Goal: Task Accomplishment & Management: Use online tool/utility

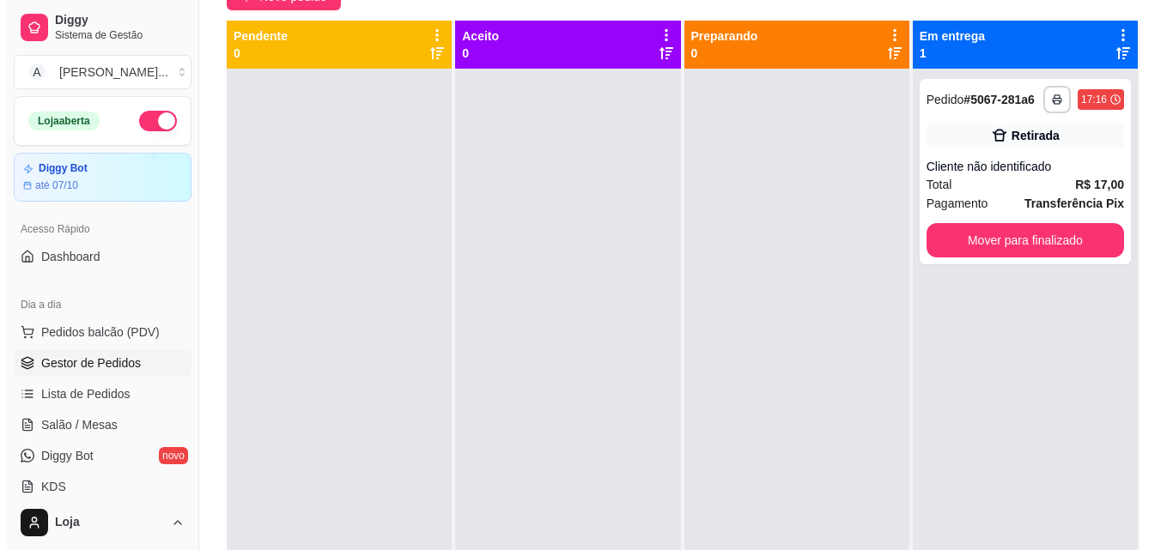
scroll to position [48, 0]
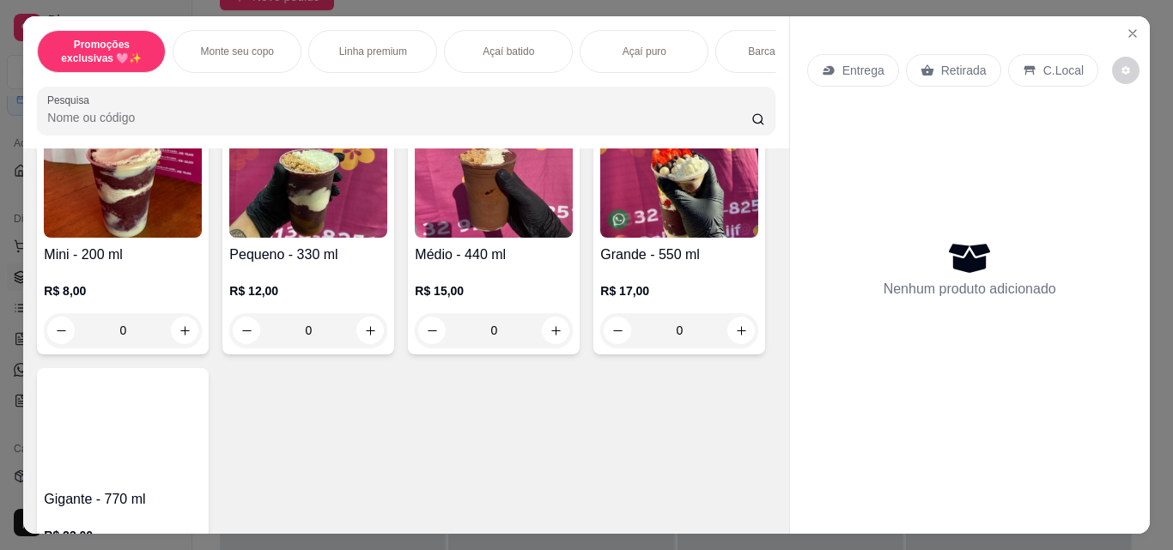
scroll to position [601, 0]
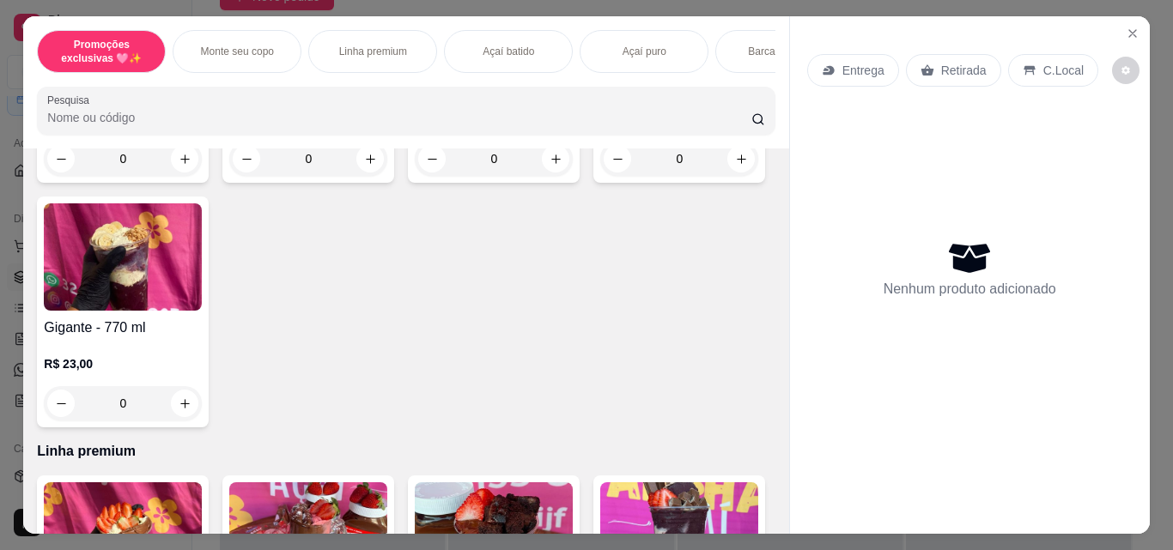
click at [600, 176] on div "0" at bounding box center [679, 159] width 158 height 34
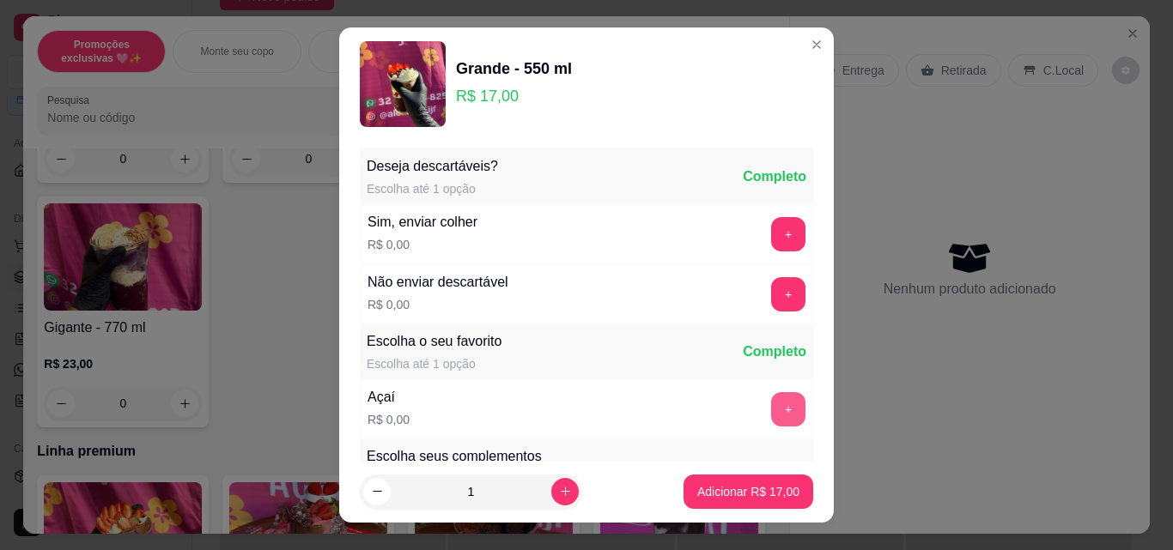
click at [771, 409] on button "+" at bounding box center [788, 409] width 34 height 34
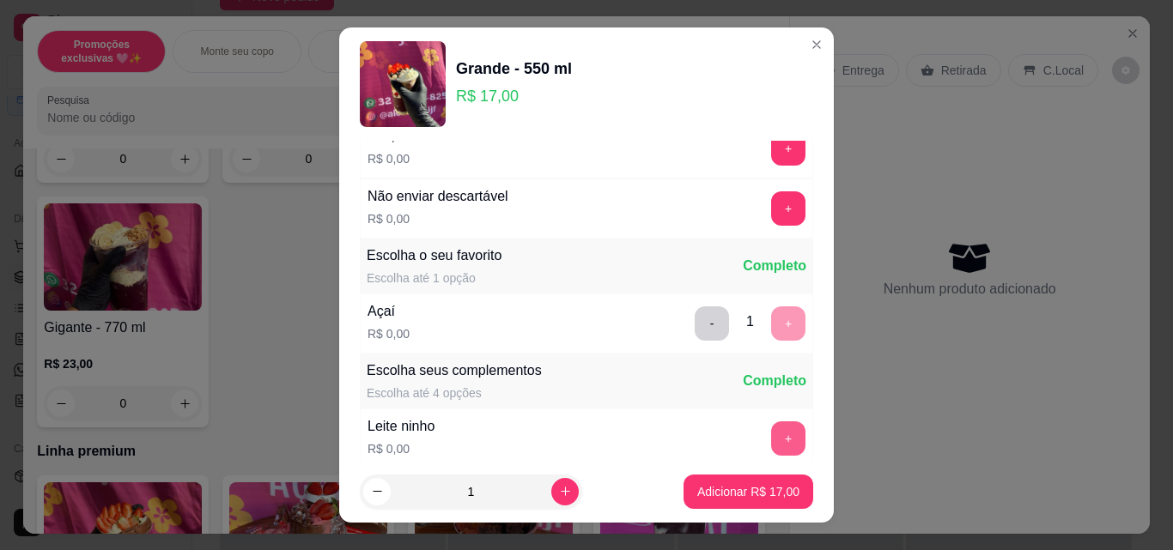
click at [771, 433] on button "+" at bounding box center [788, 438] width 34 height 34
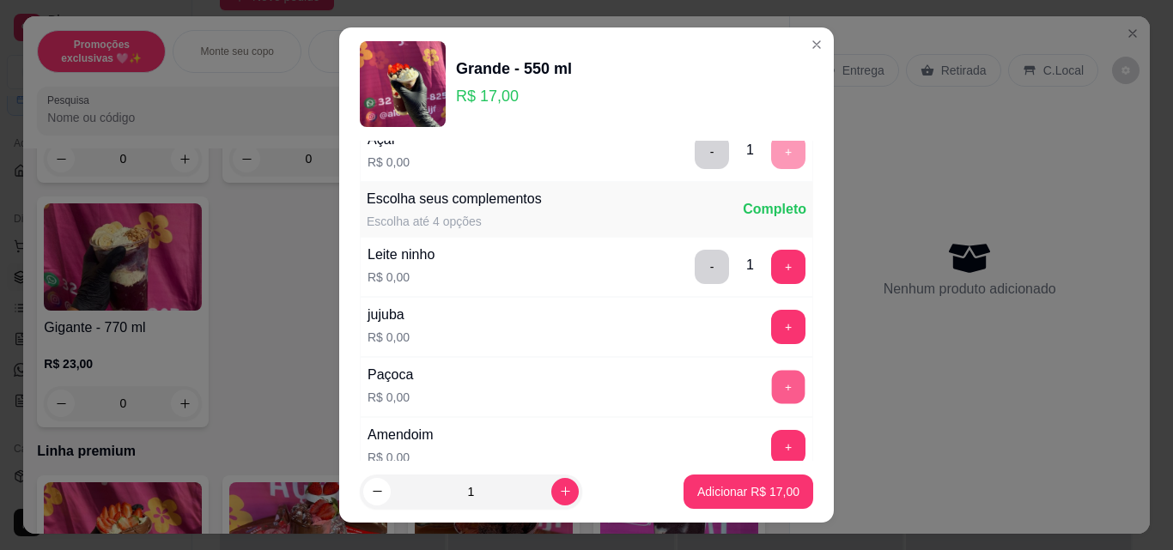
click at [772, 383] on button "+" at bounding box center [788, 387] width 33 height 33
click at [771, 446] on button "+" at bounding box center [788, 447] width 34 height 34
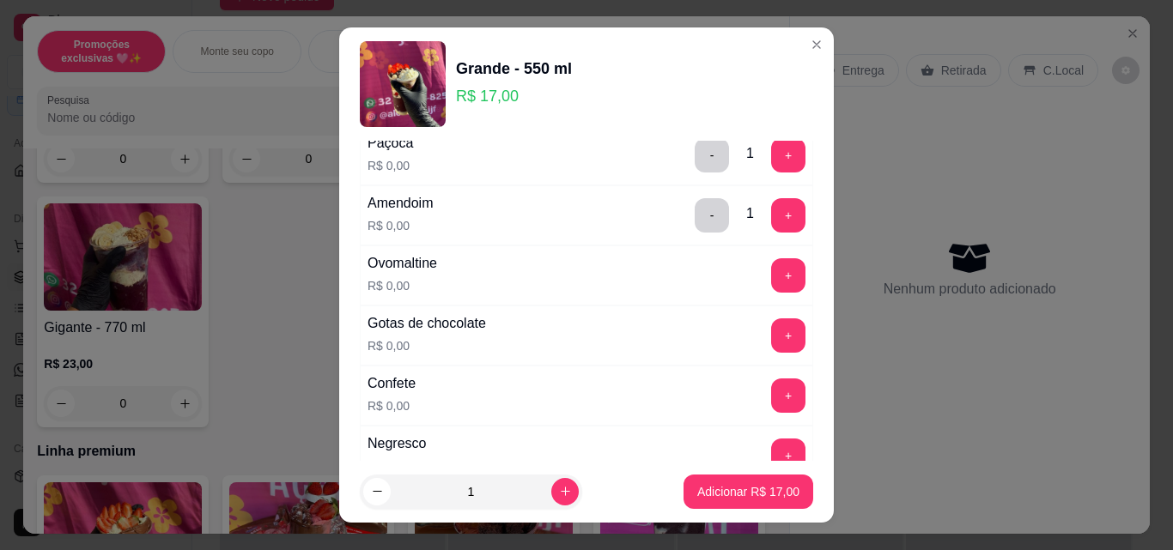
scroll to position [515, 0]
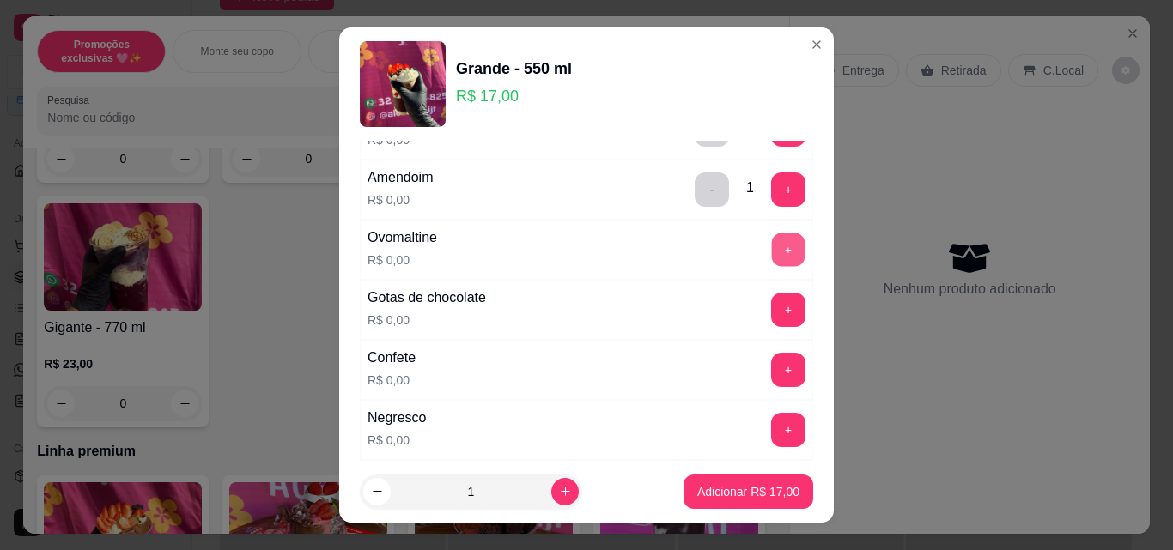
click at [772, 244] on button "+" at bounding box center [788, 249] width 33 height 33
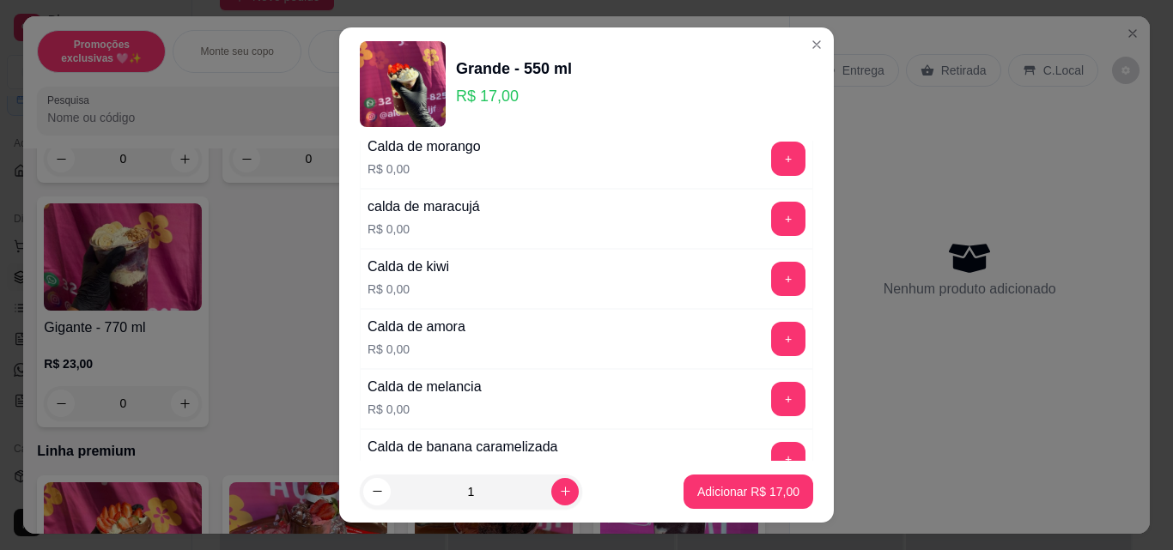
scroll to position [1288, 0]
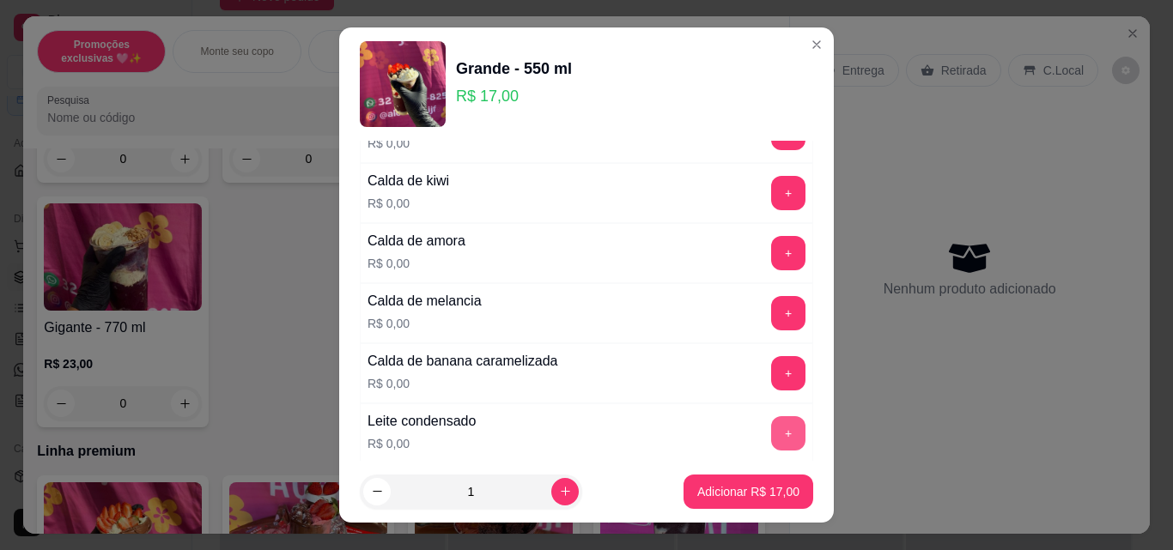
click at [771, 431] on button "+" at bounding box center [788, 433] width 34 height 34
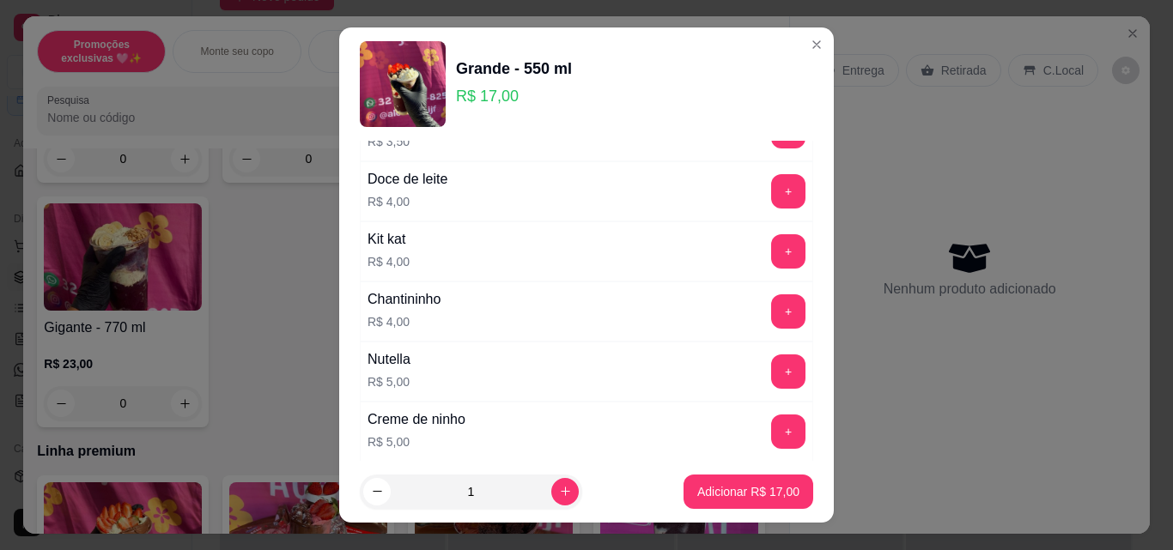
scroll to position [2747, 0]
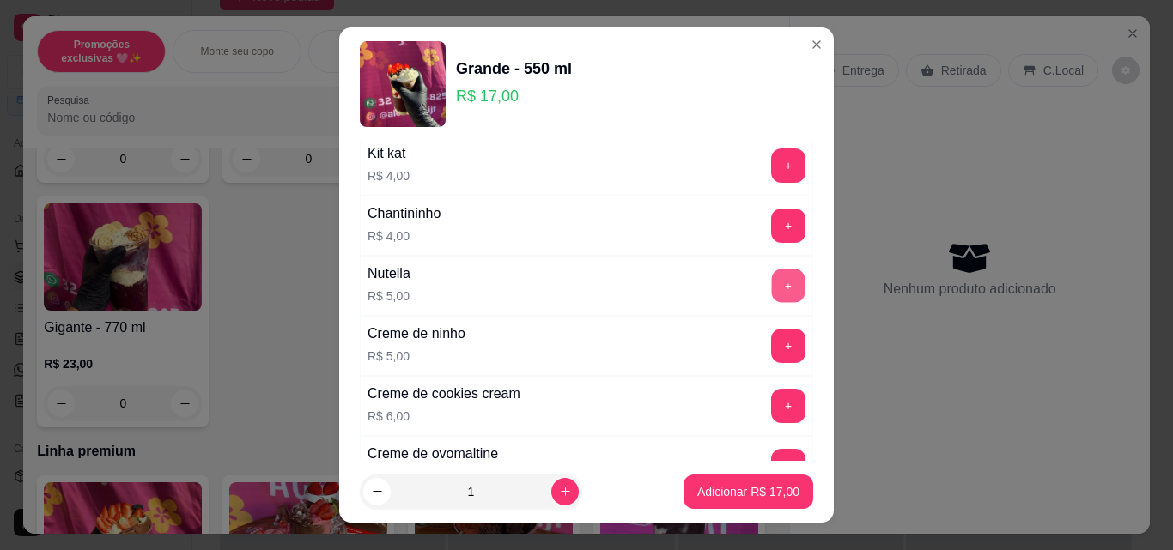
click at [772, 290] on button "+" at bounding box center [788, 286] width 33 height 33
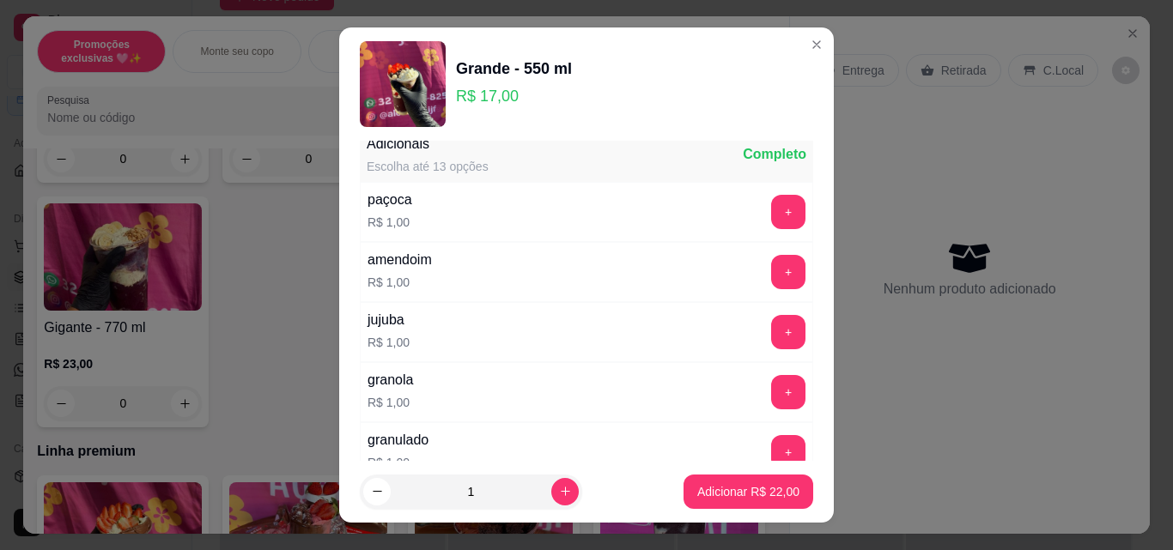
scroll to position [3434, 0]
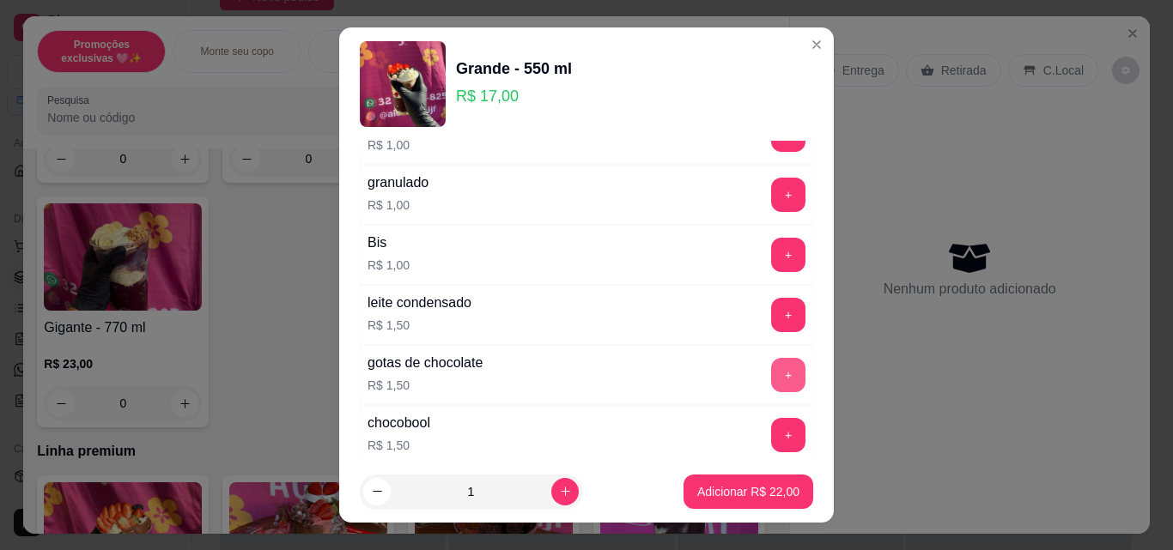
click at [771, 382] on button "+" at bounding box center [788, 375] width 34 height 34
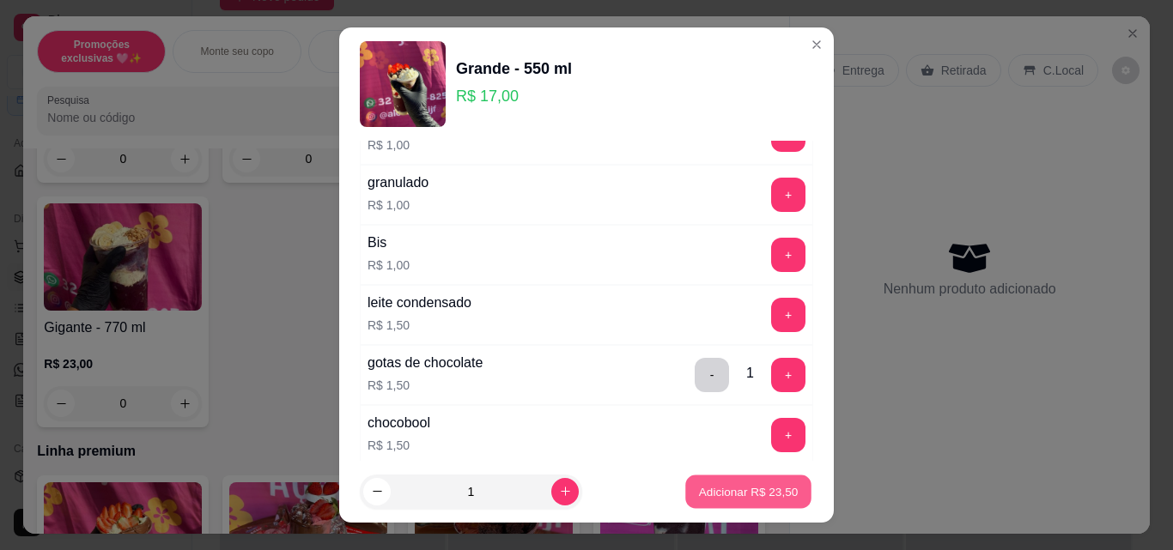
click at [726, 500] on button "Adicionar R$ 23,50" at bounding box center [748, 492] width 126 height 33
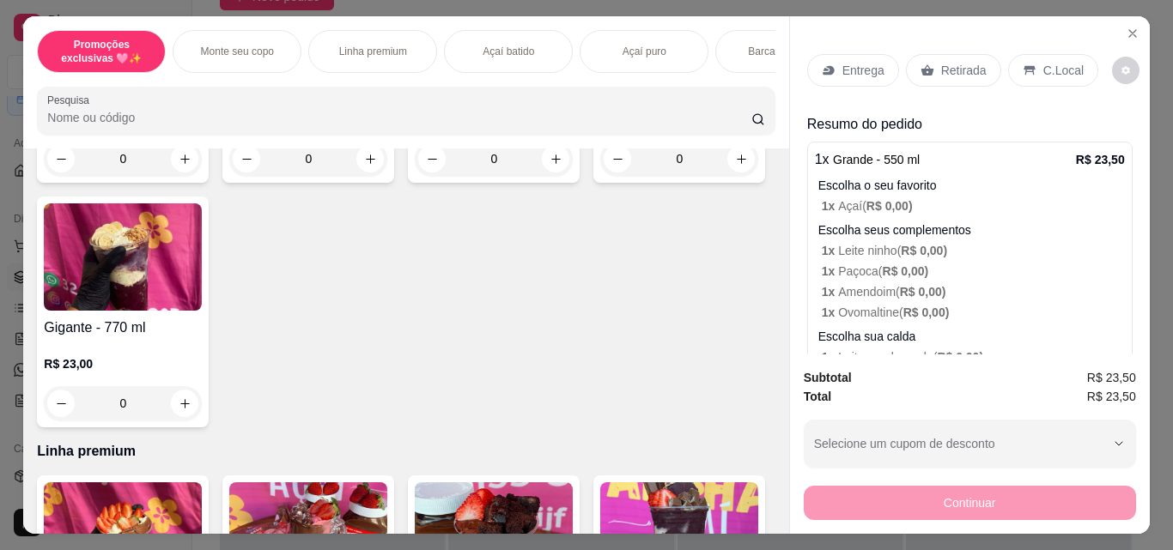
click at [941, 66] on p "Retirada" at bounding box center [963, 70] width 45 height 17
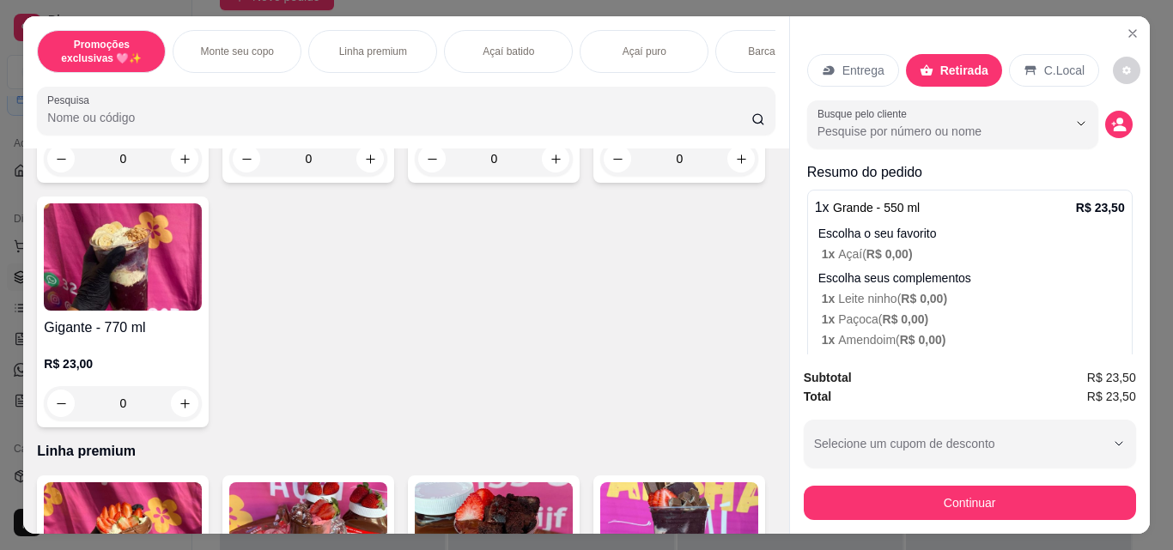
click at [863, 62] on p "Entrega" at bounding box center [863, 70] width 42 height 17
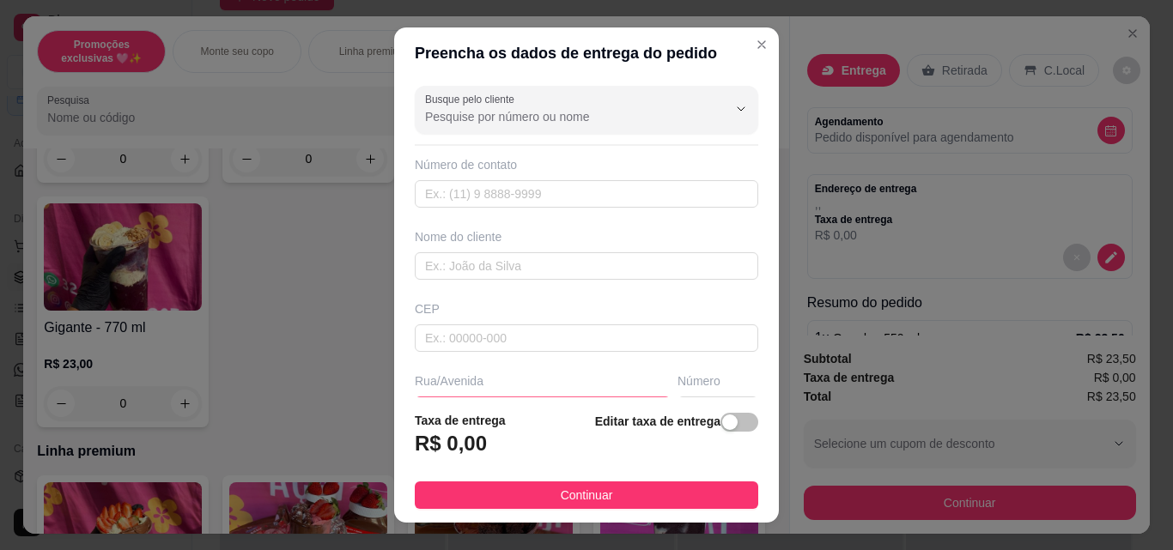
scroll to position [172, 0]
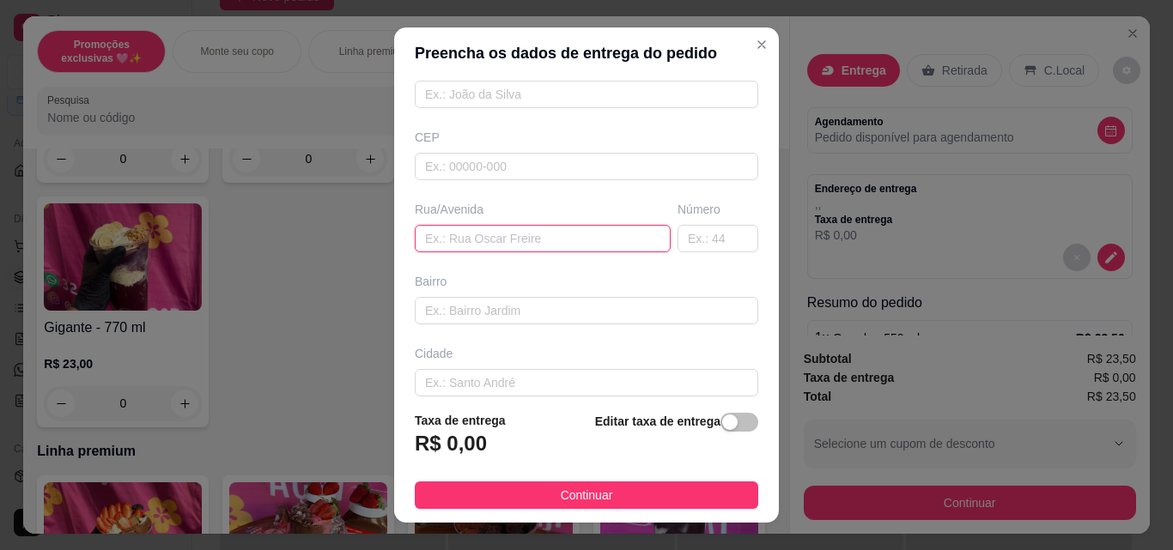
click at [555, 227] on input "text" at bounding box center [543, 238] width 256 height 27
type input "raimundo cravo"
click at [697, 227] on input "text" at bounding box center [717, 238] width 81 height 27
type input "35"
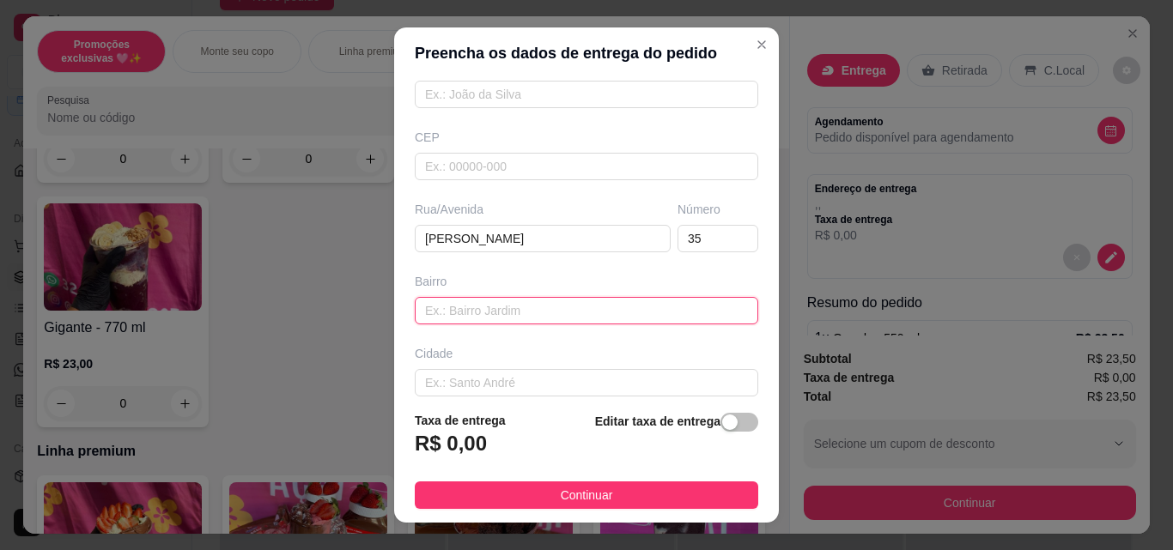
click at [637, 306] on input "text" at bounding box center [586, 310] width 343 height 27
type input "parque independência"
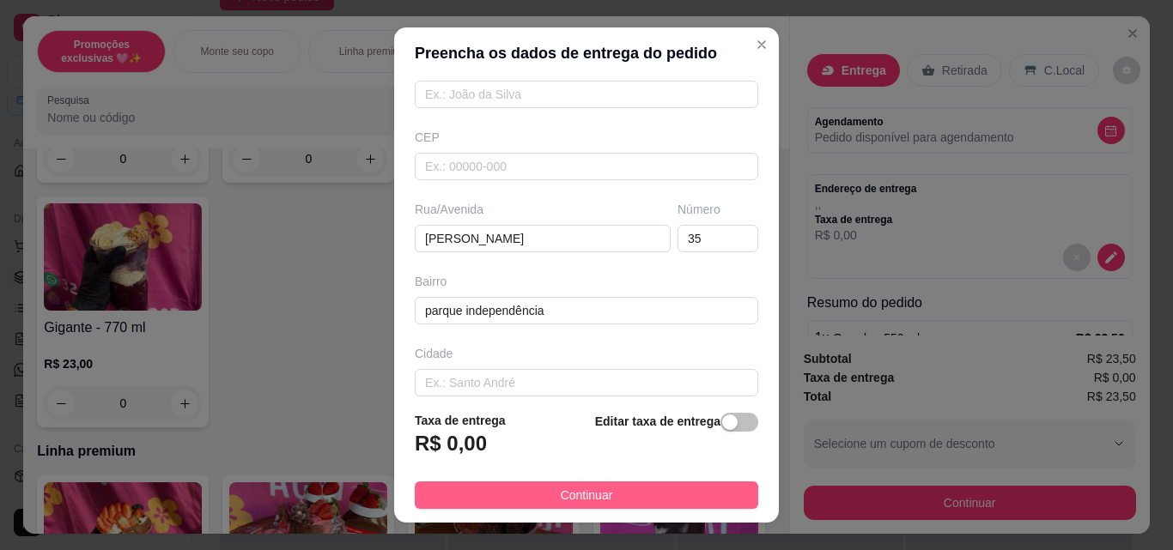
click at [682, 497] on button "Continuar" at bounding box center [586, 495] width 343 height 27
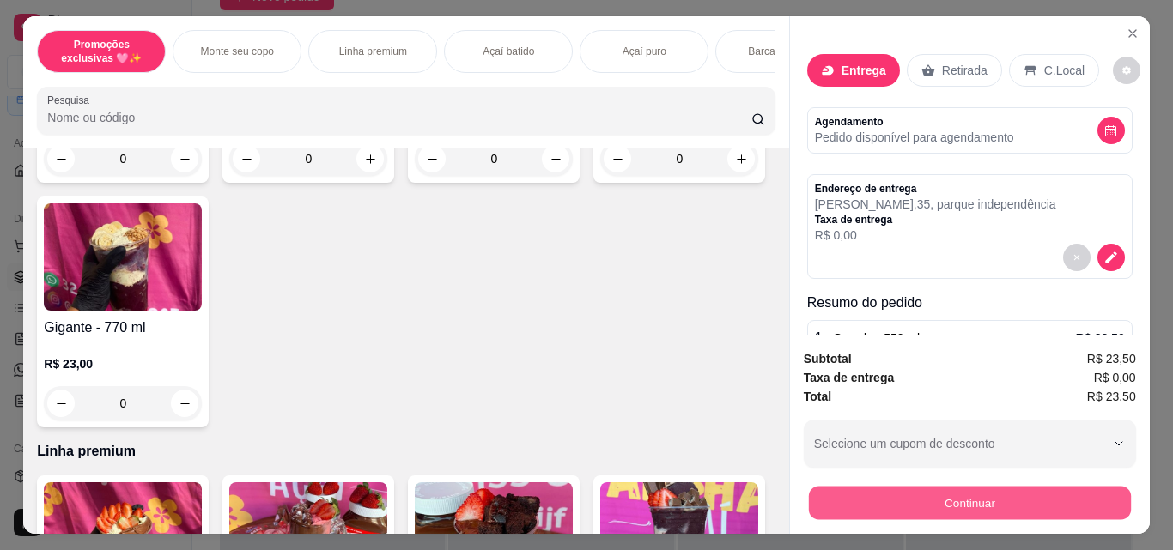
click at [835, 491] on button "Continuar" at bounding box center [969, 502] width 322 height 33
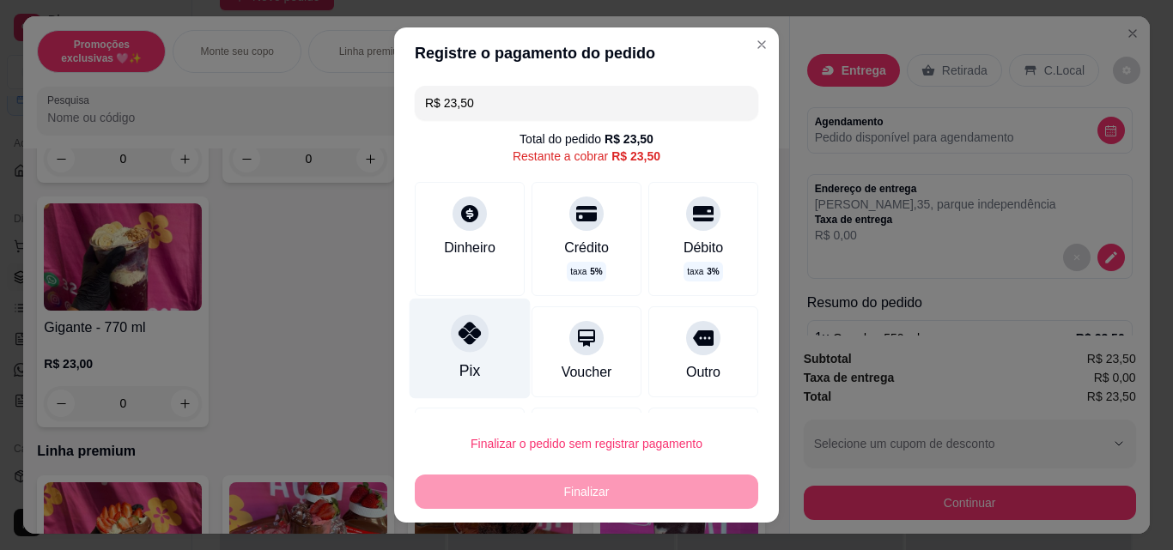
click at [474, 354] on div "Pix" at bounding box center [469, 349] width 121 height 100
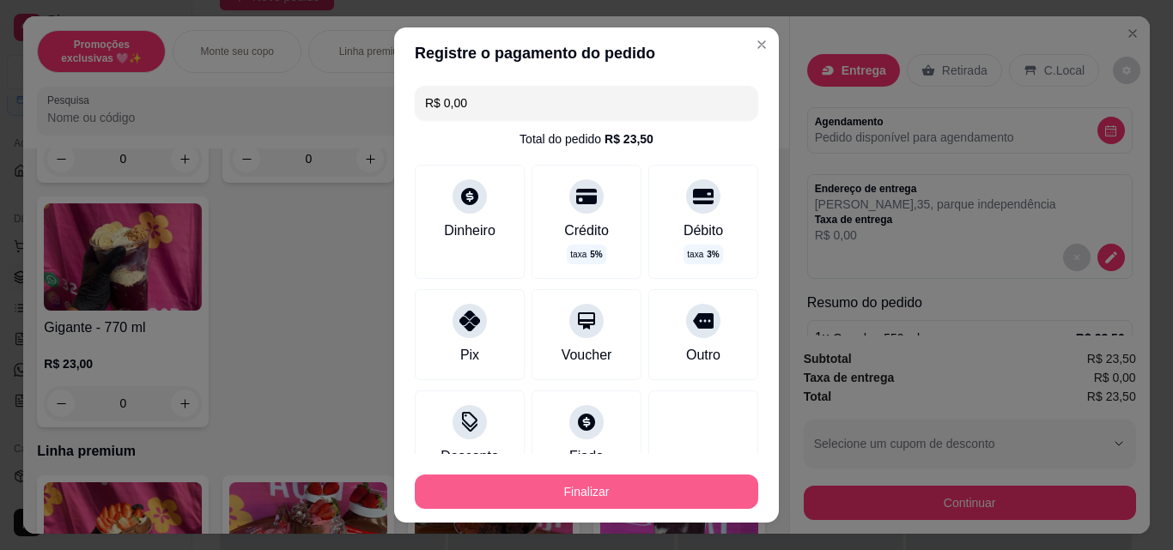
click at [544, 482] on button "Finalizar" at bounding box center [586, 492] width 343 height 34
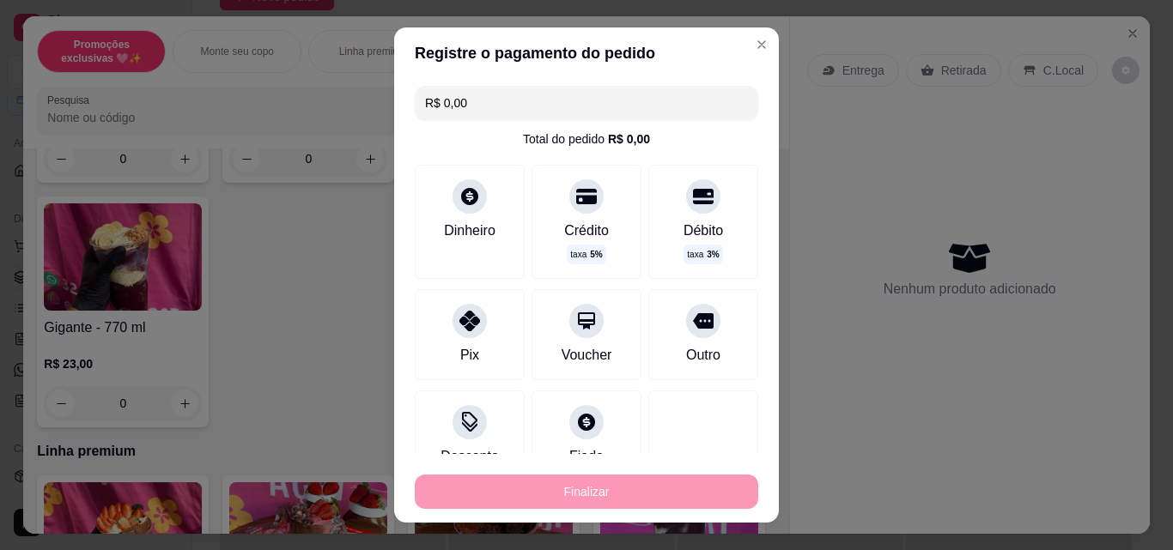
type input "-R$ 23,50"
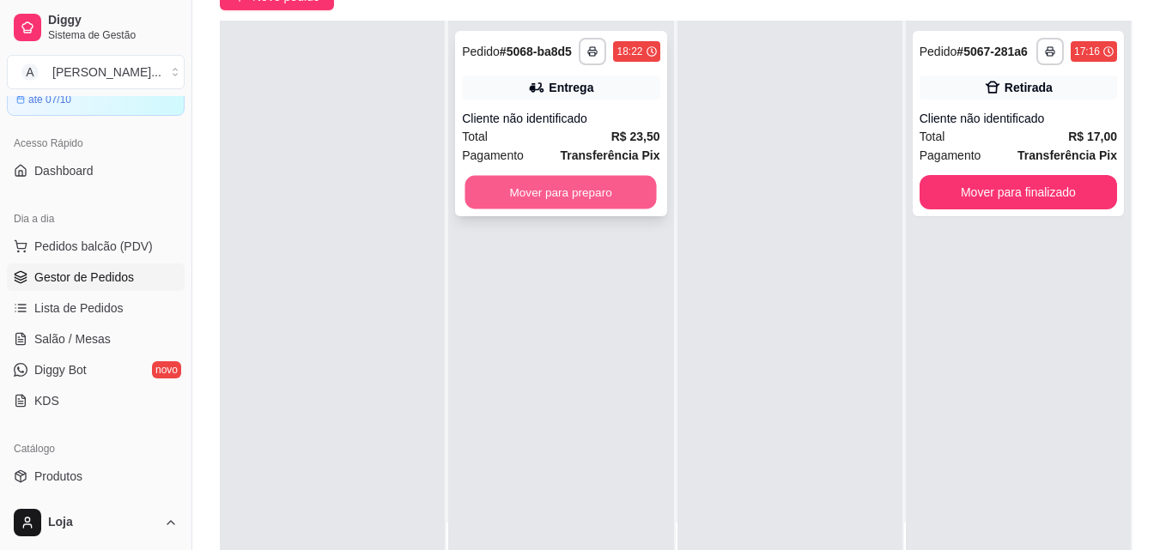
click at [510, 186] on button "Mover para preparo" at bounding box center [560, 192] width 191 height 33
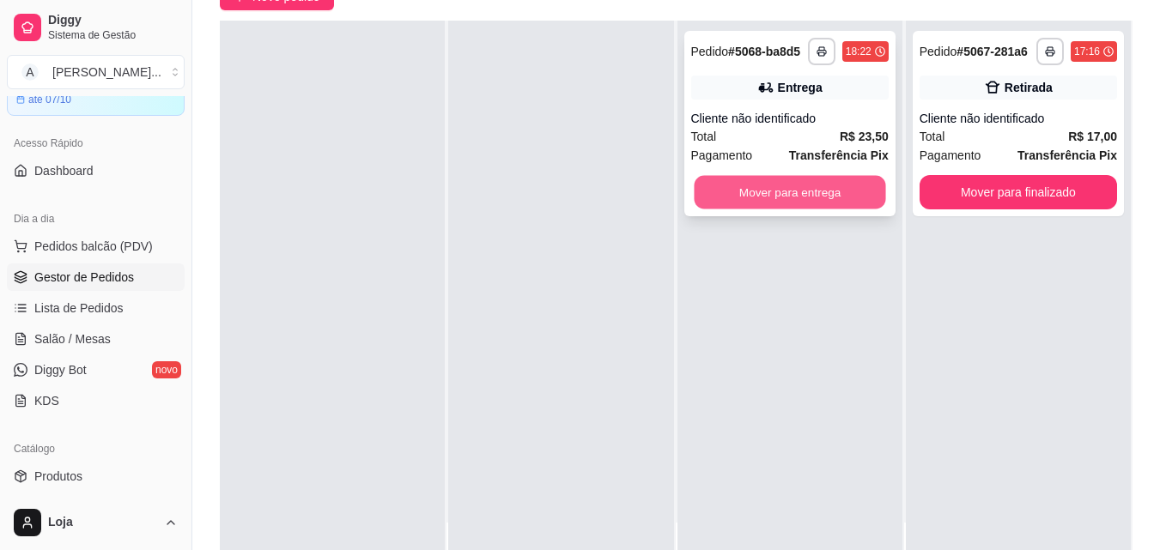
click at [763, 191] on button "Mover para entrega" at bounding box center [789, 192] width 191 height 33
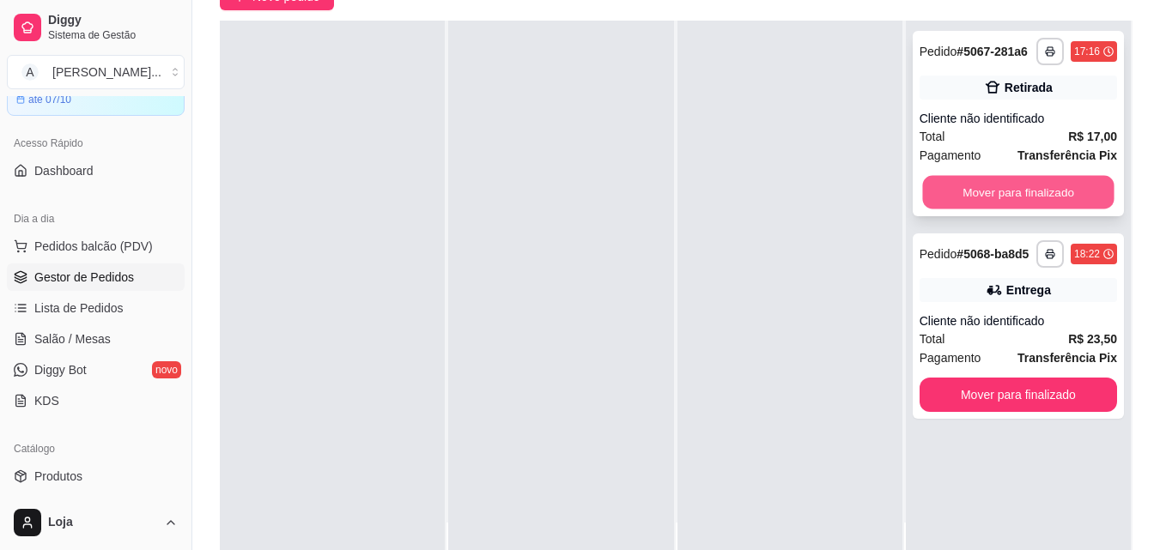
click at [931, 193] on button "Mover para finalizado" at bounding box center [1017, 192] width 191 height 33
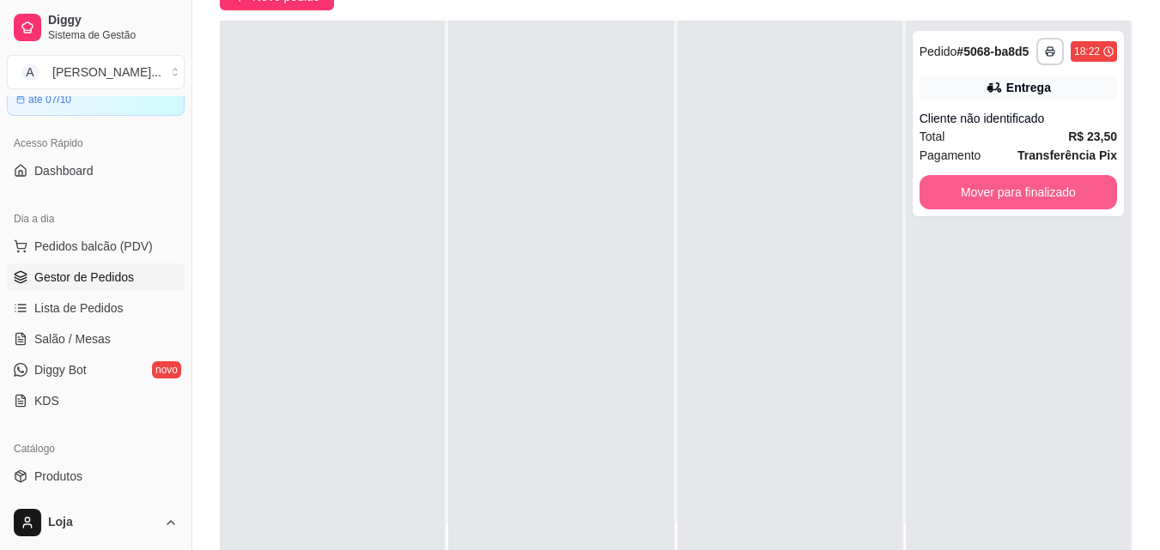
click at [931, 193] on button "Mover para finalizado" at bounding box center [1017, 192] width 197 height 34
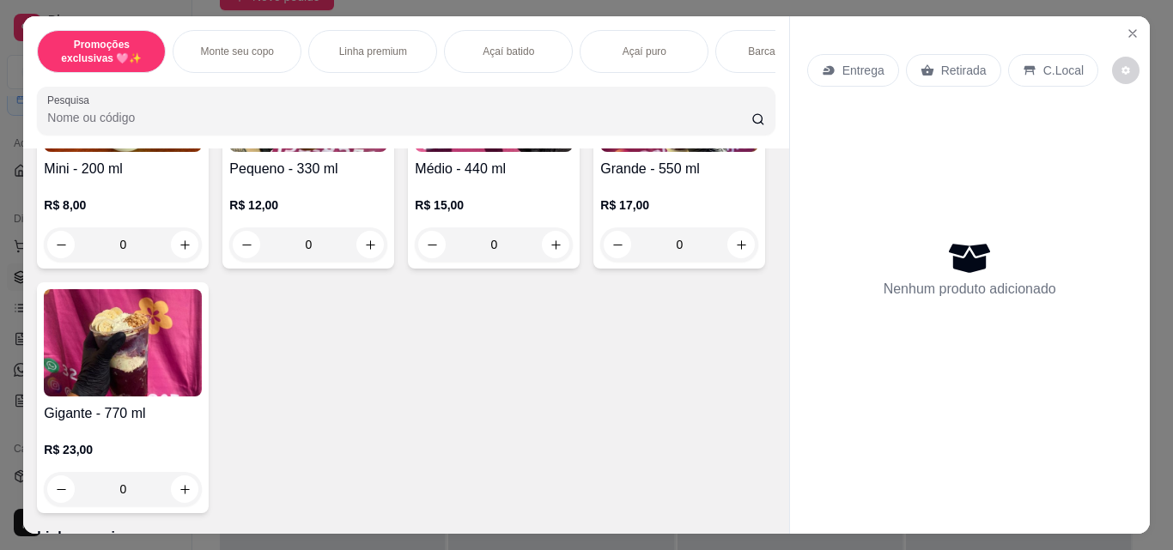
scroll to position [601, 0]
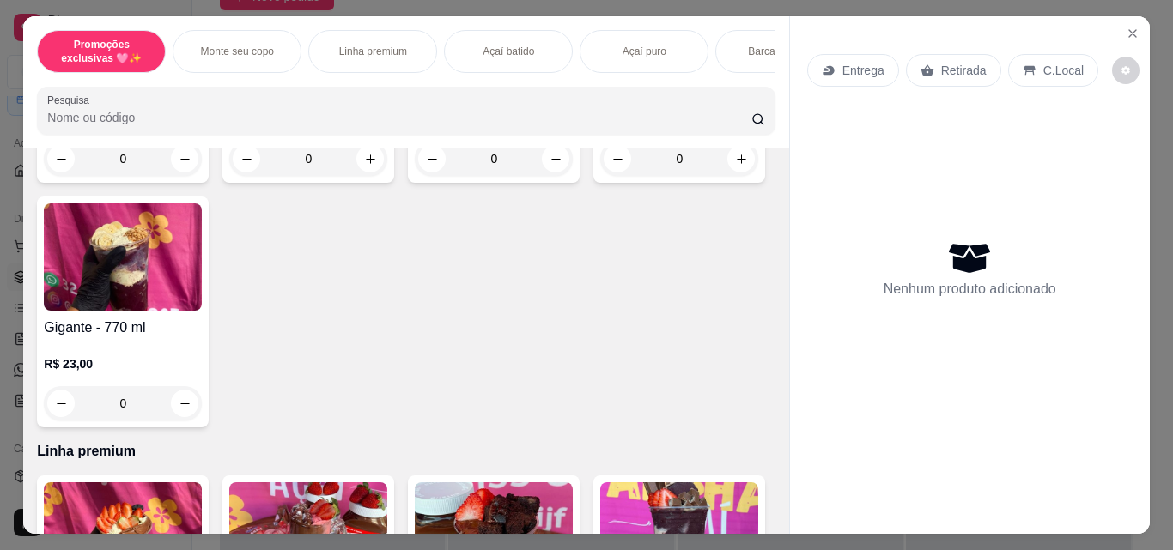
click at [202, 403] on div "0" at bounding box center [123, 403] width 158 height 34
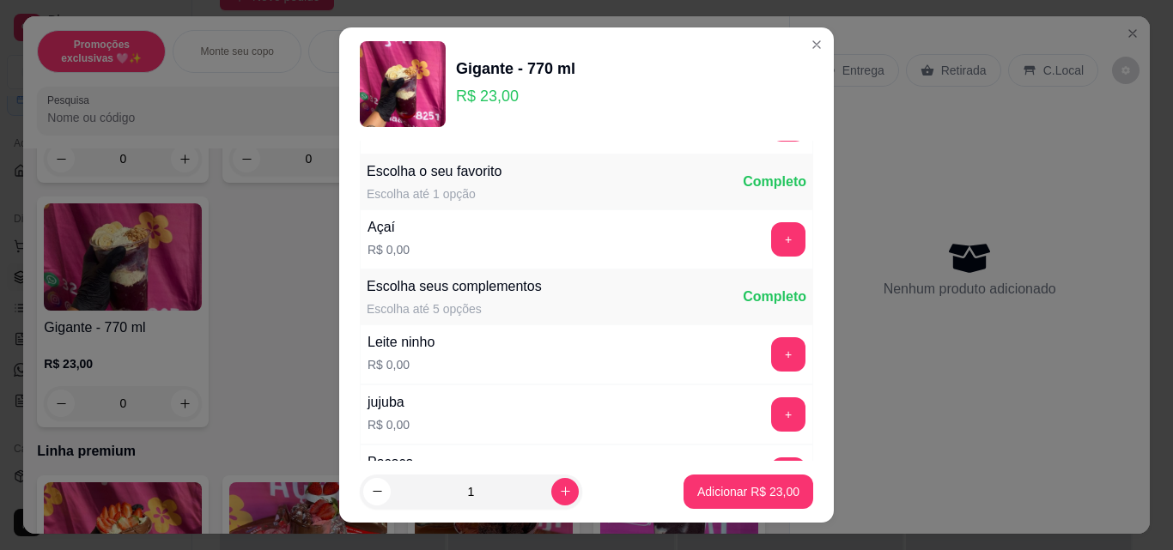
scroll to position [172, 0]
click at [772, 228] on button "+" at bounding box center [788, 237] width 33 height 33
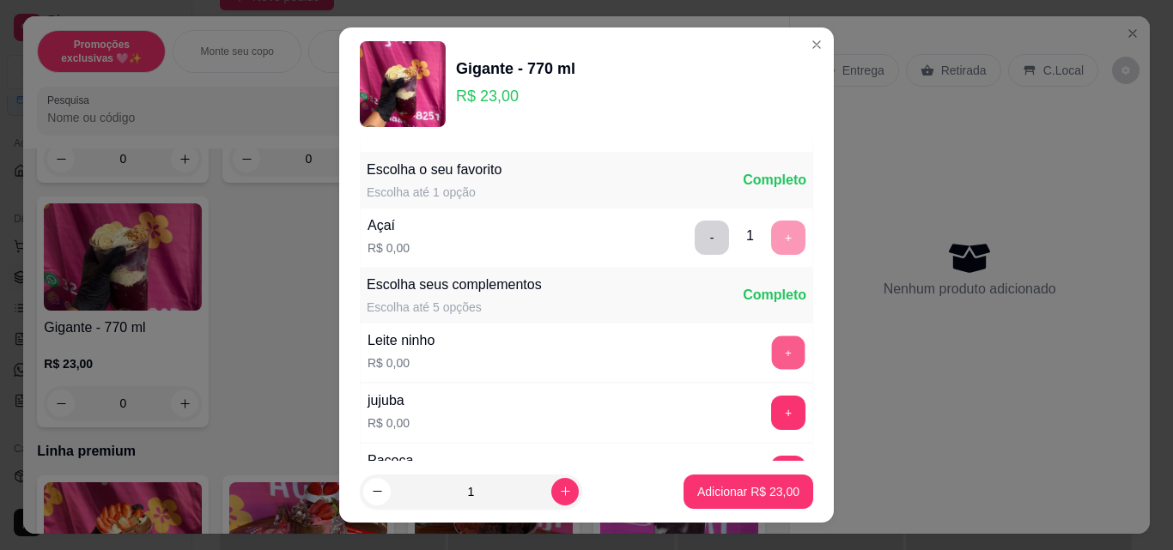
click at [772, 347] on button "+" at bounding box center [788, 352] width 33 height 33
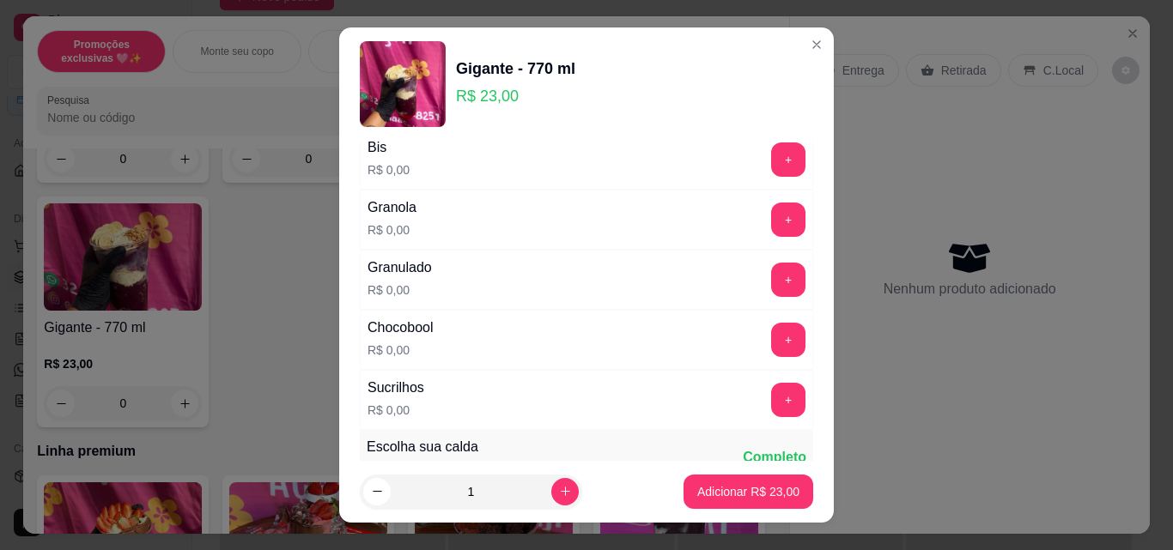
scroll to position [858, 0]
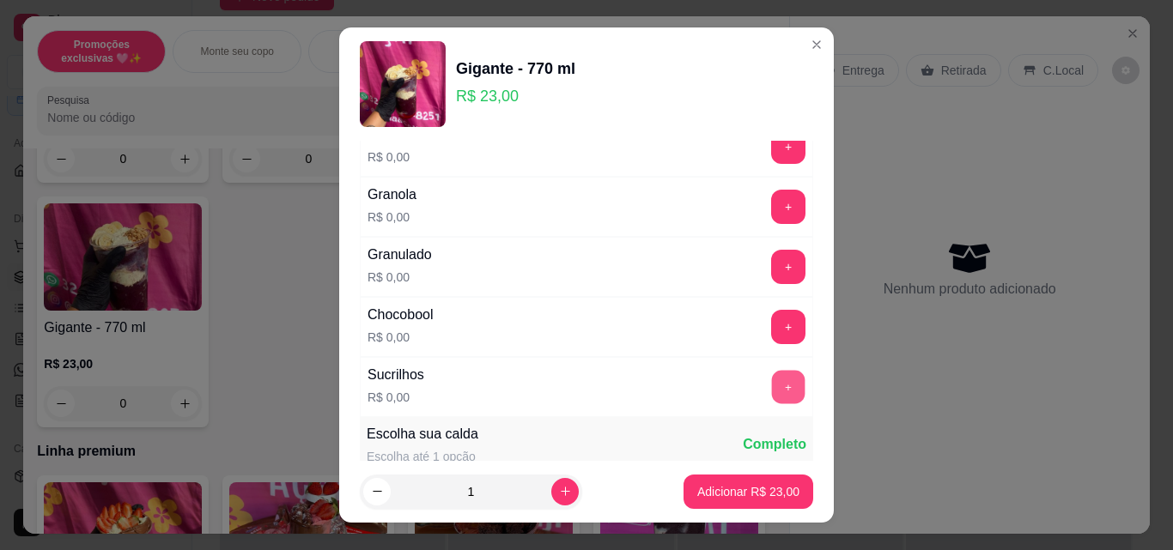
click at [772, 386] on button "+" at bounding box center [788, 387] width 33 height 33
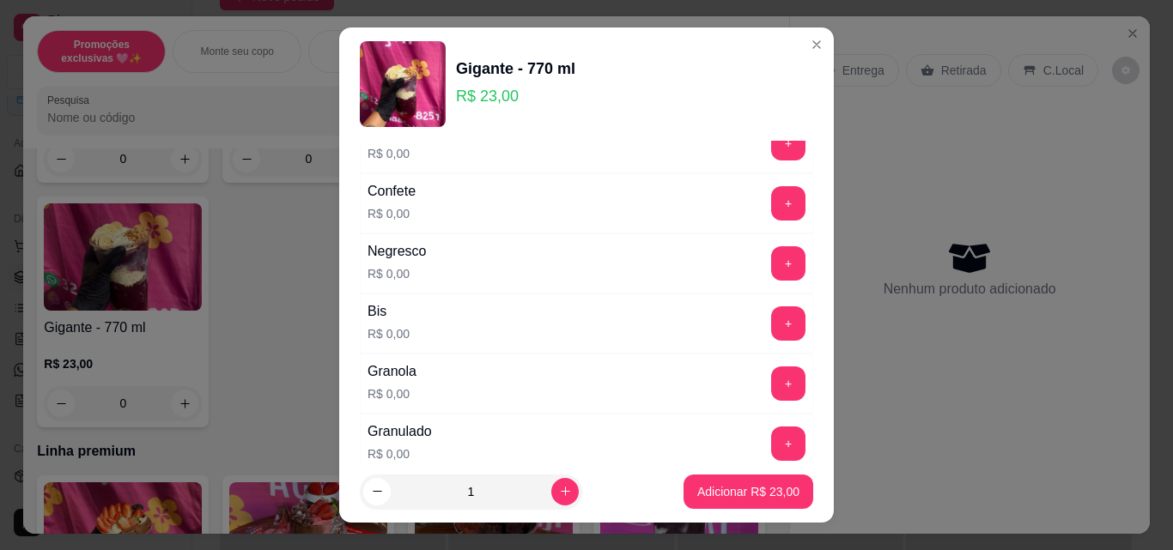
scroll to position [601, 0]
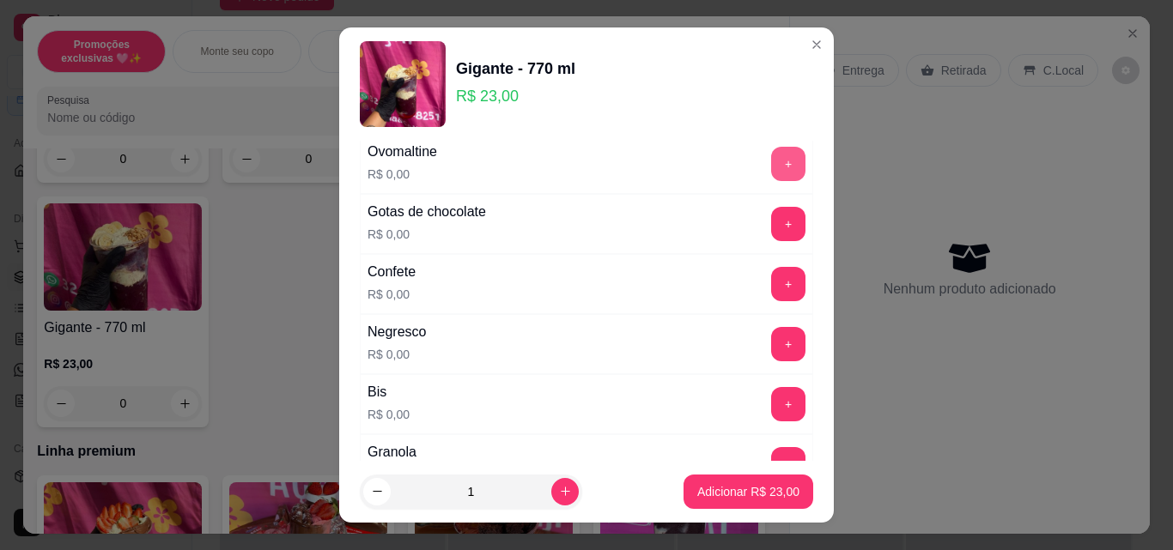
click at [771, 171] on button "+" at bounding box center [788, 164] width 34 height 34
click at [771, 393] on button "+" at bounding box center [788, 404] width 34 height 34
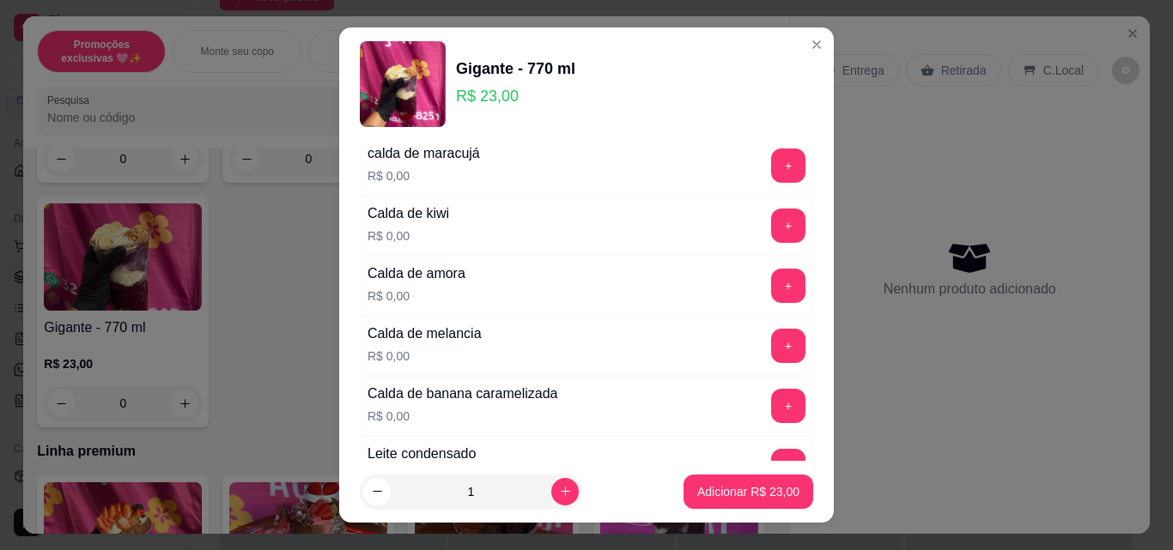
scroll to position [1288, 0]
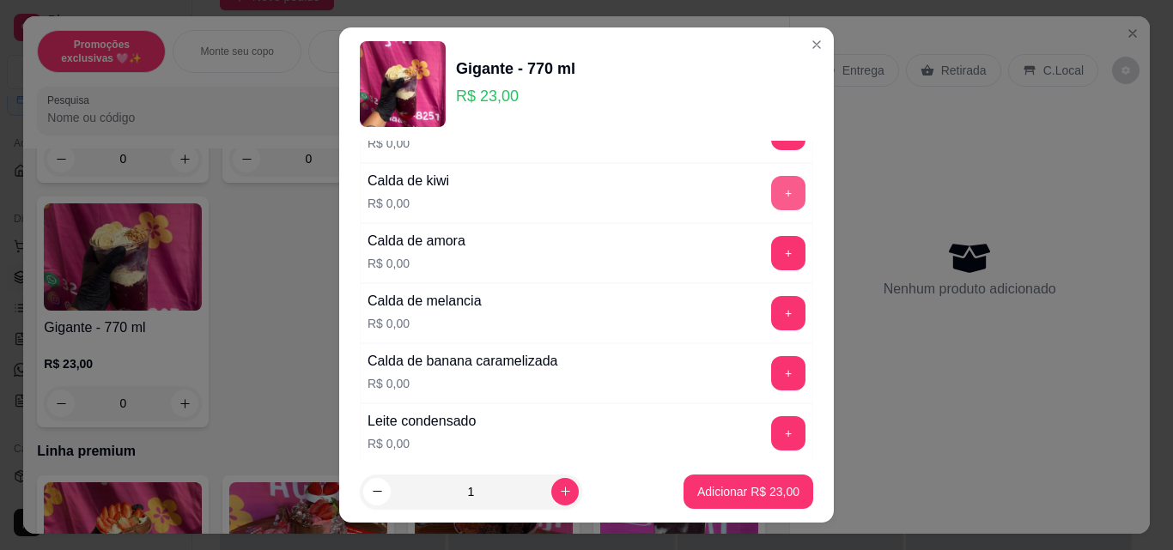
click at [771, 191] on button "+" at bounding box center [788, 193] width 34 height 34
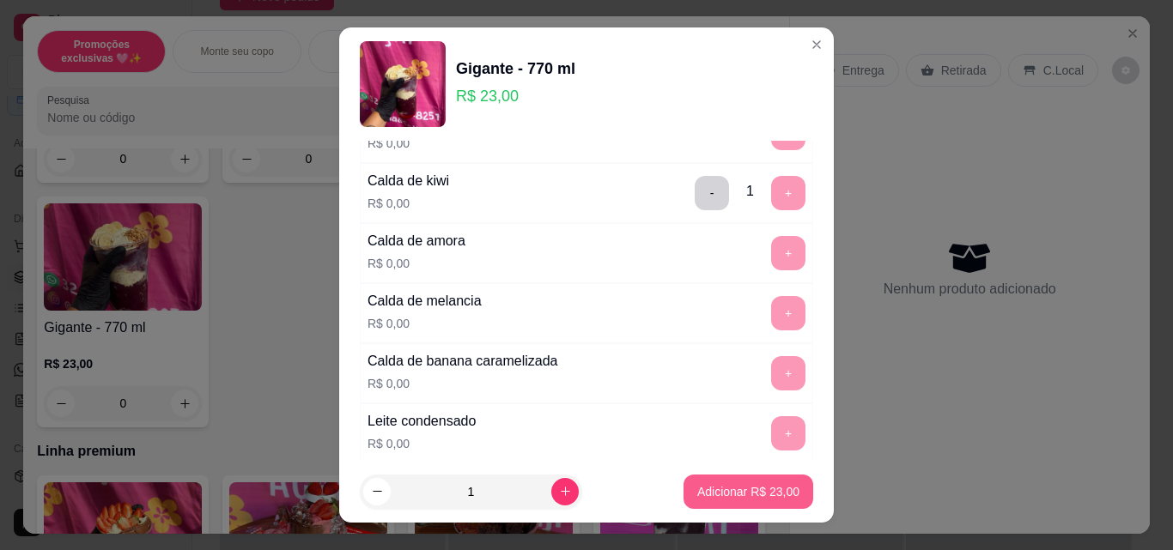
click at [749, 487] on p "Adicionar R$ 23,00" at bounding box center [748, 491] width 102 height 17
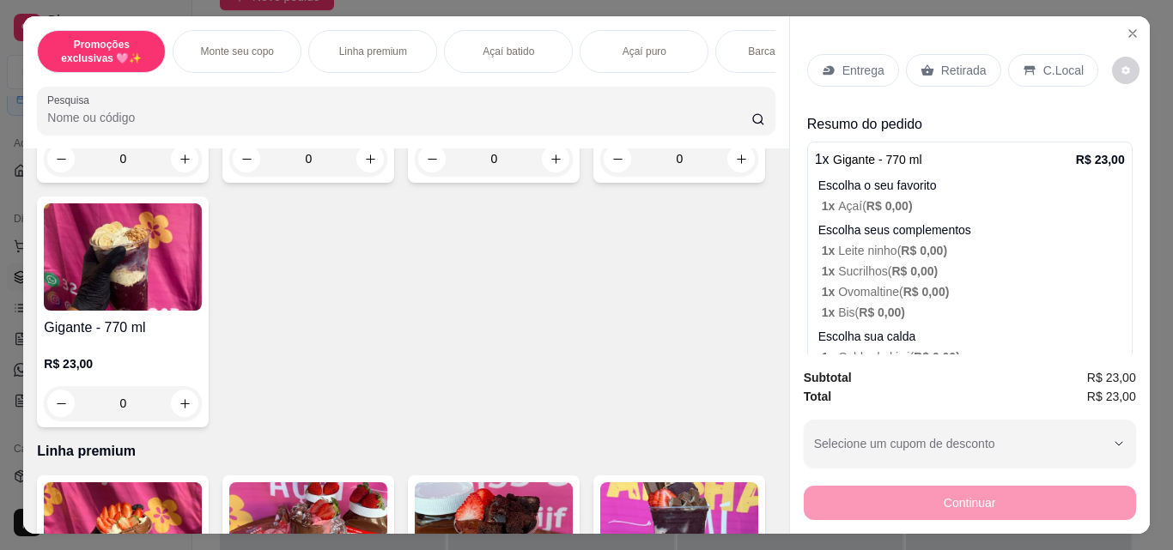
scroll to position [77, 0]
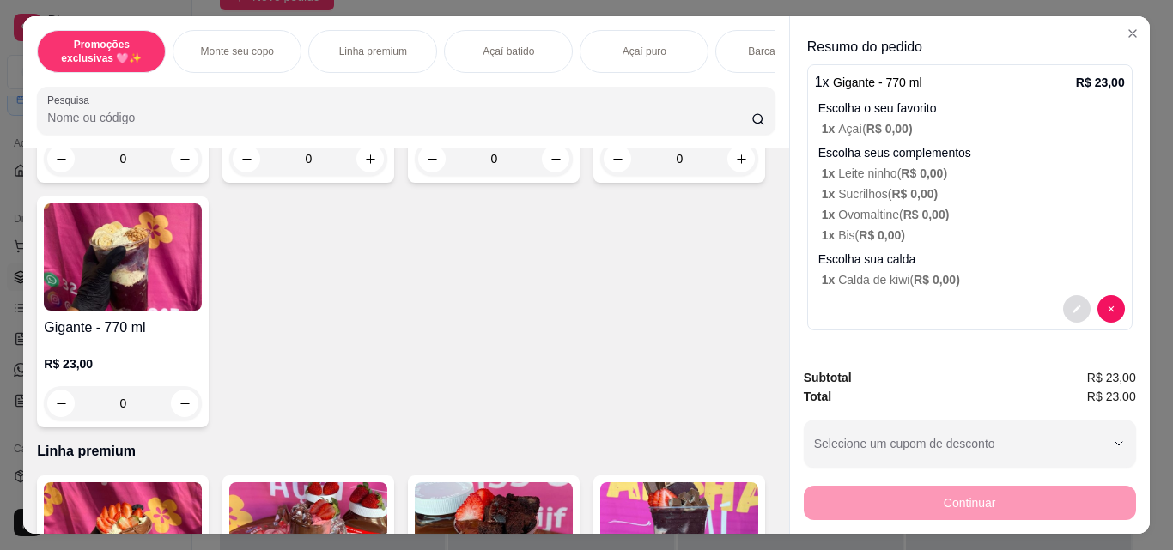
click at [1071, 304] on icon "decrease-product-quantity" at bounding box center [1076, 309] width 10 height 10
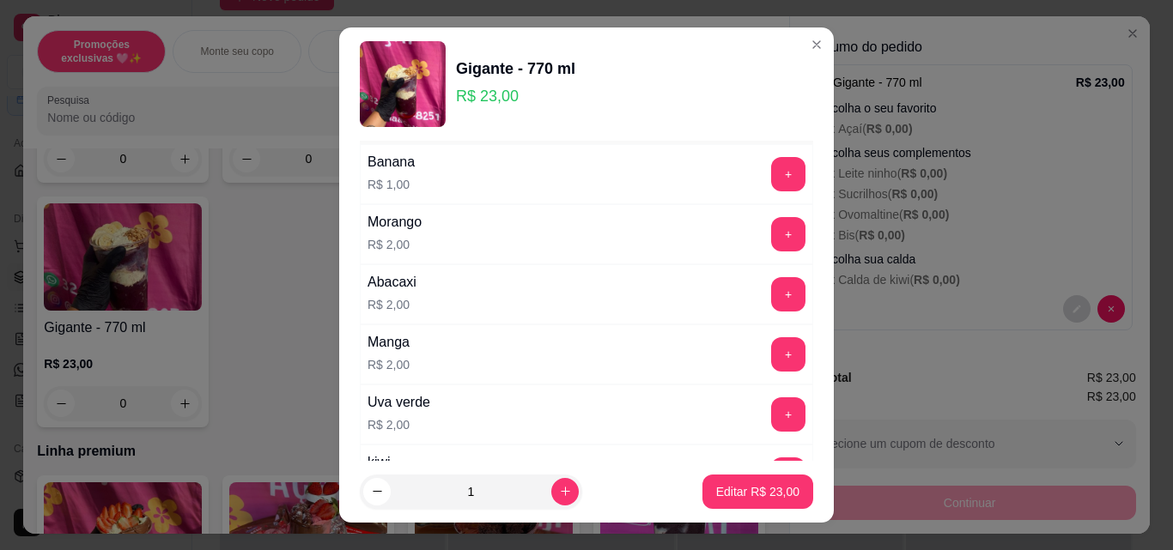
scroll to position [2060, 0]
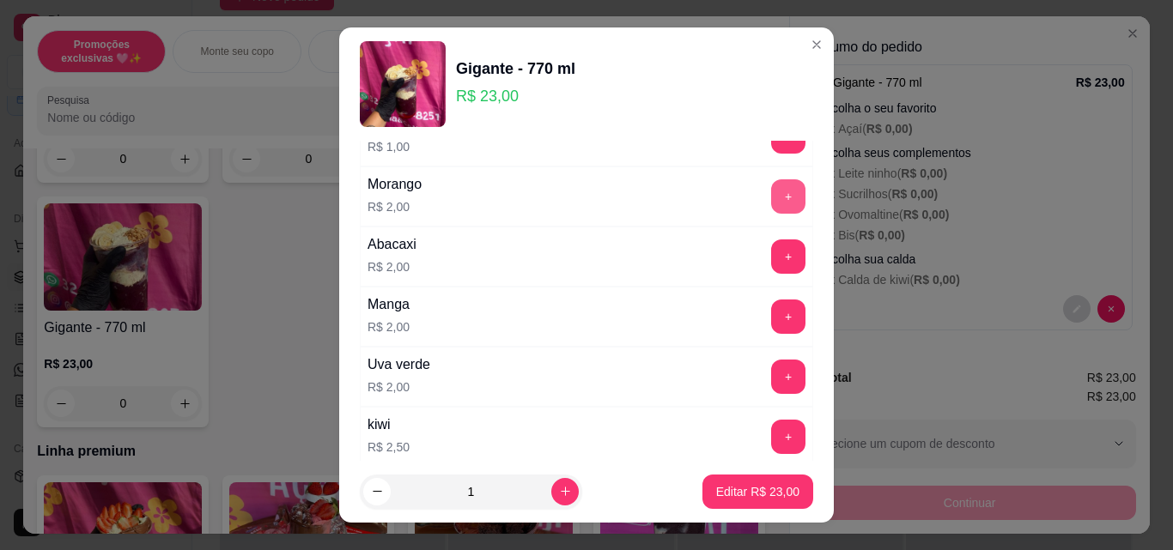
click at [771, 198] on button "+" at bounding box center [788, 196] width 34 height 34
click at [755, 484] on p "Editar R$ 25,00" at bounding box center [757, 491] width 83 height 17
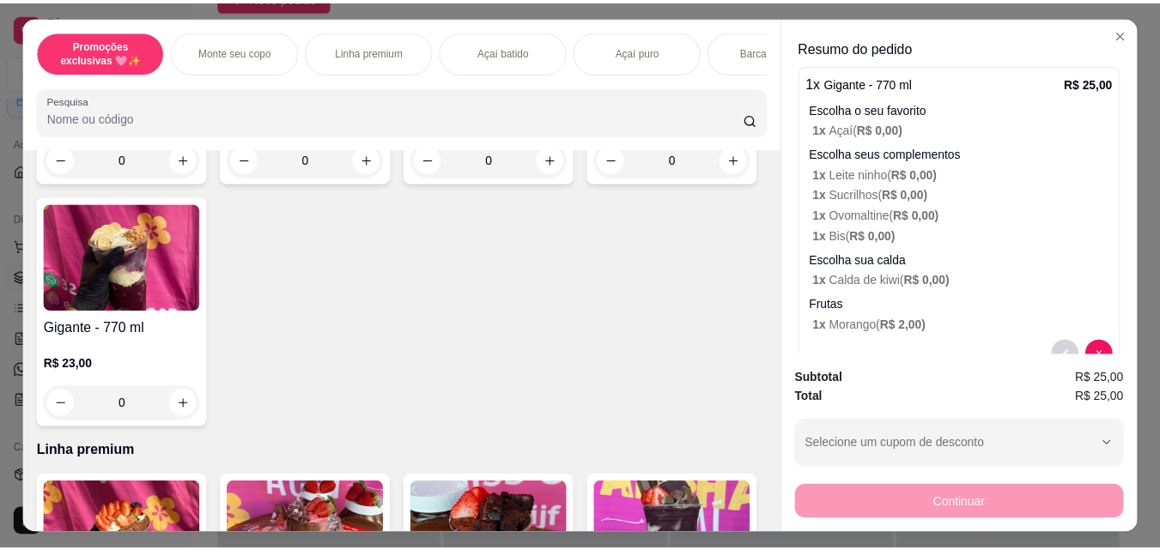
scroll to position [0, 0]
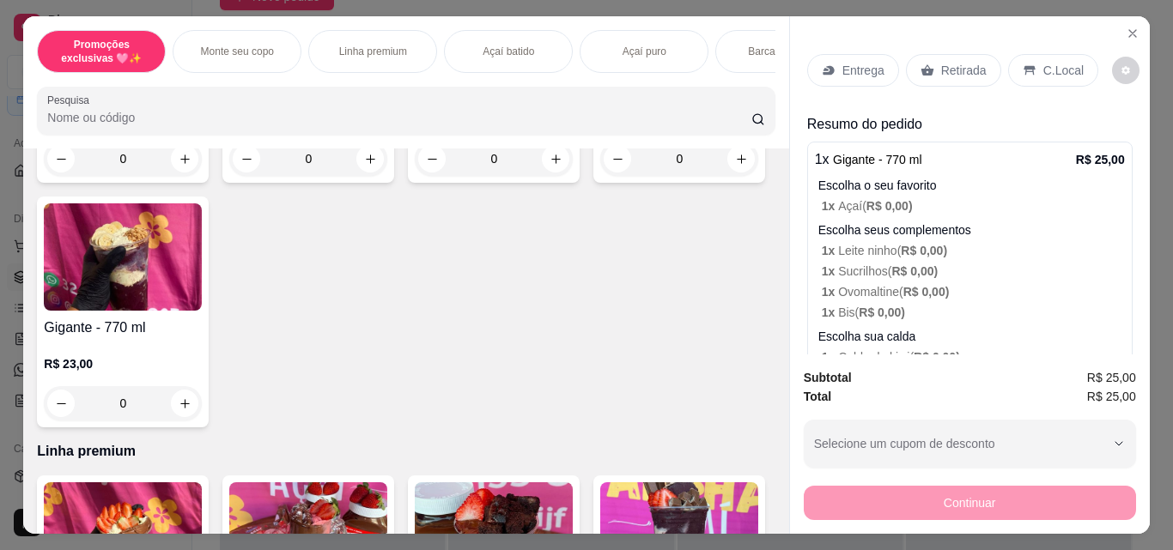
drag, startPoint x: 966, startPoint y: 61, endPoint x: 955, endPoint y: 197, distance: 136.9
click at [966, 62] on p "Retirada" at bounding box center [963, 70] width 45 height 17
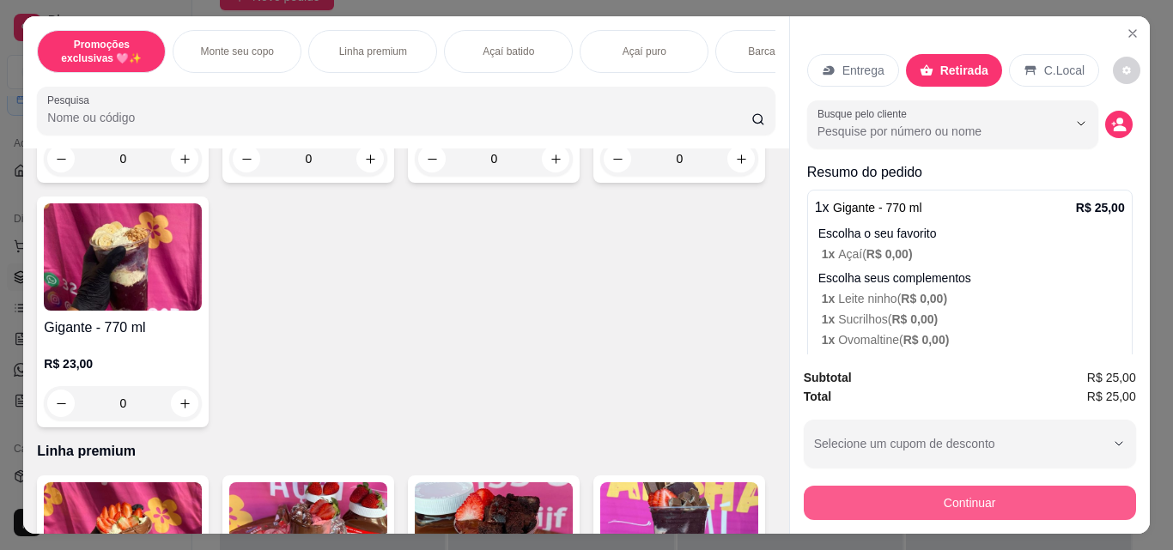
click at [966, 486] on button "Continuar" at bounding box center [969, 503] width 332 height 34
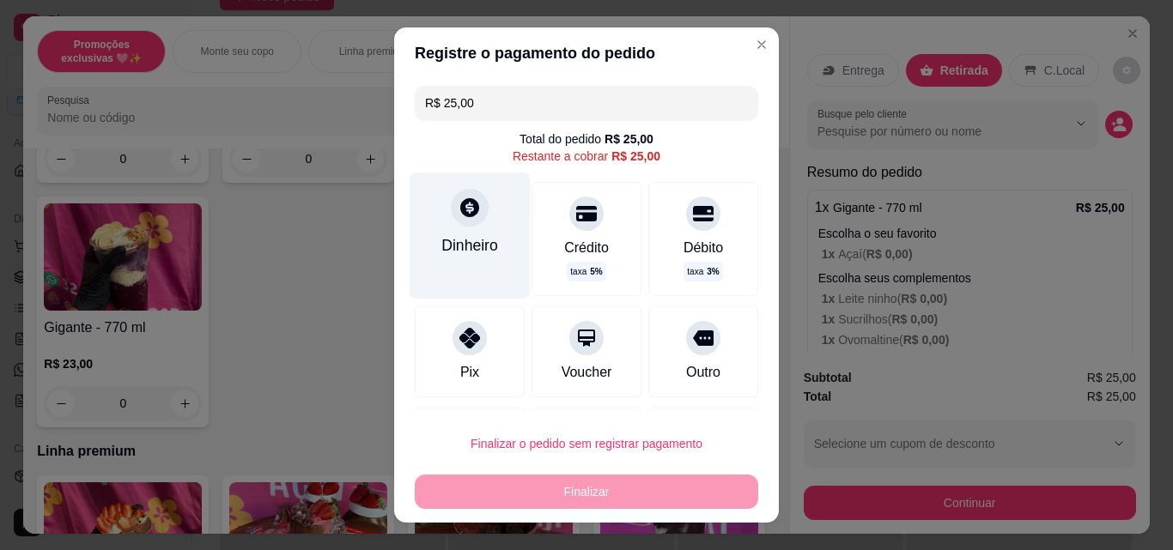
click at [482, 262] on div "Dinheiro" at bounding box center [469, 235] width 121 height 125
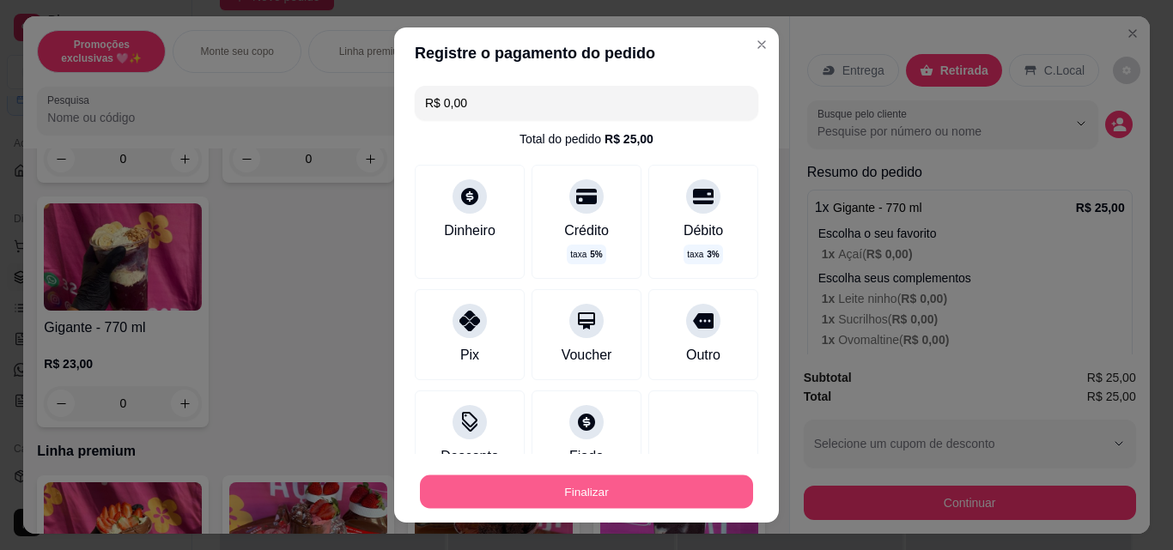
click at [663, 488] on button "Finalizar" at bounding box center [586, 492] width 333 height 33
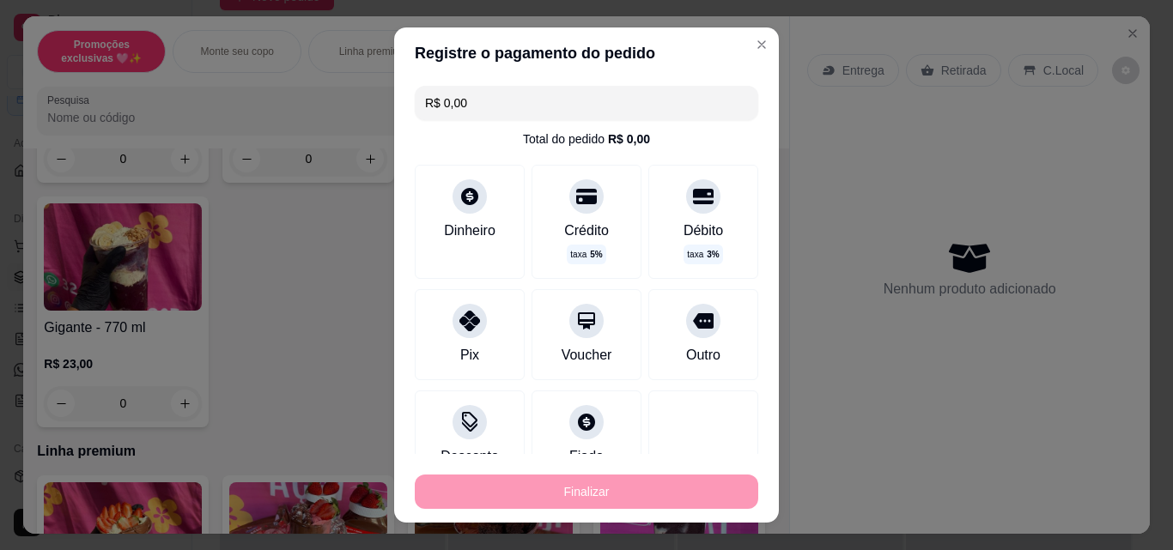
type input "-R$ 25,00"
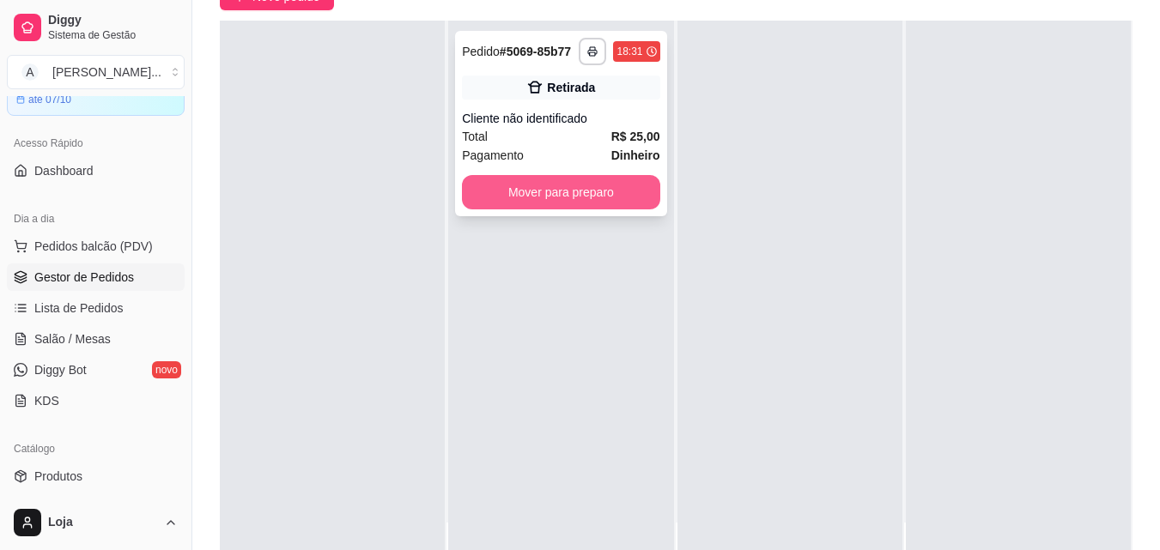
click at [574, 203] on button "Mover para preparo" at bounding box center [560, 192] width 197 height 34
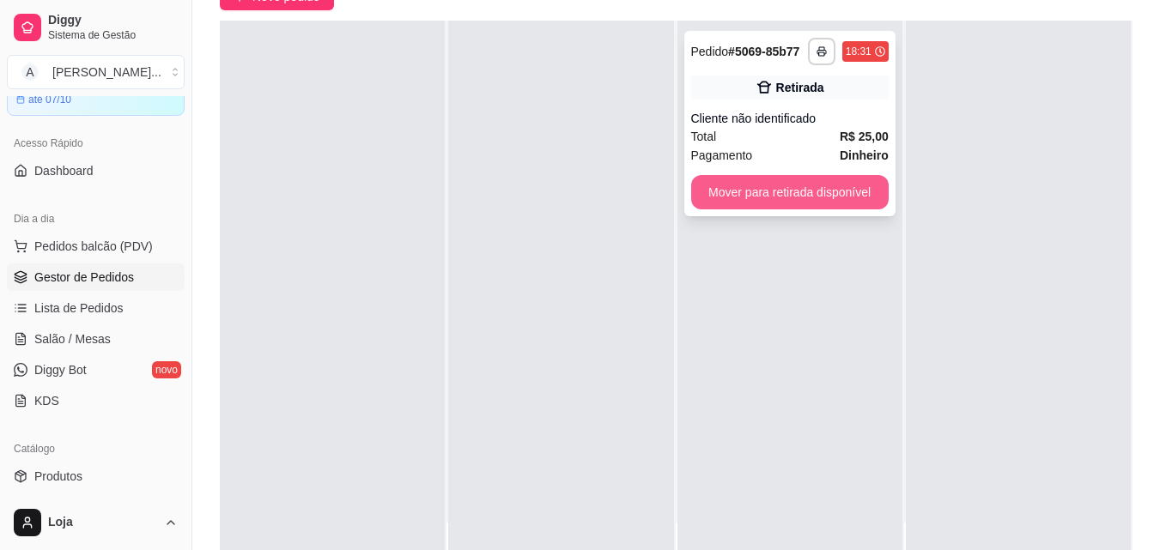
click at [755, 193] on button "Mover para retirada disponível" at bounding box center [789, 192] width 197 height 34
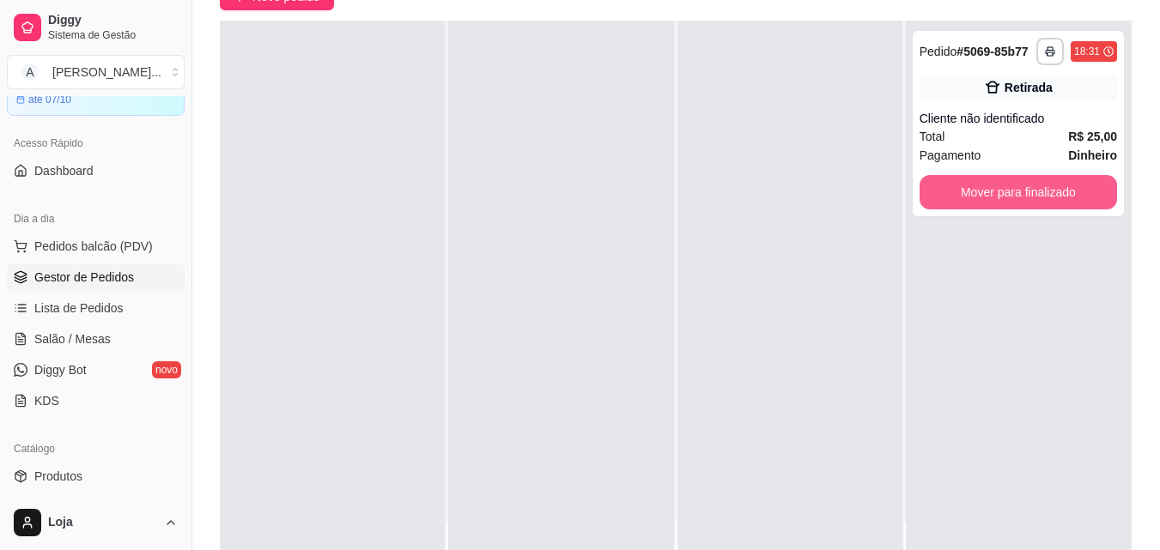
click at [979, 198] on button "Mover para finalizado" at bounding box center [1017, 192] width 197 height 34
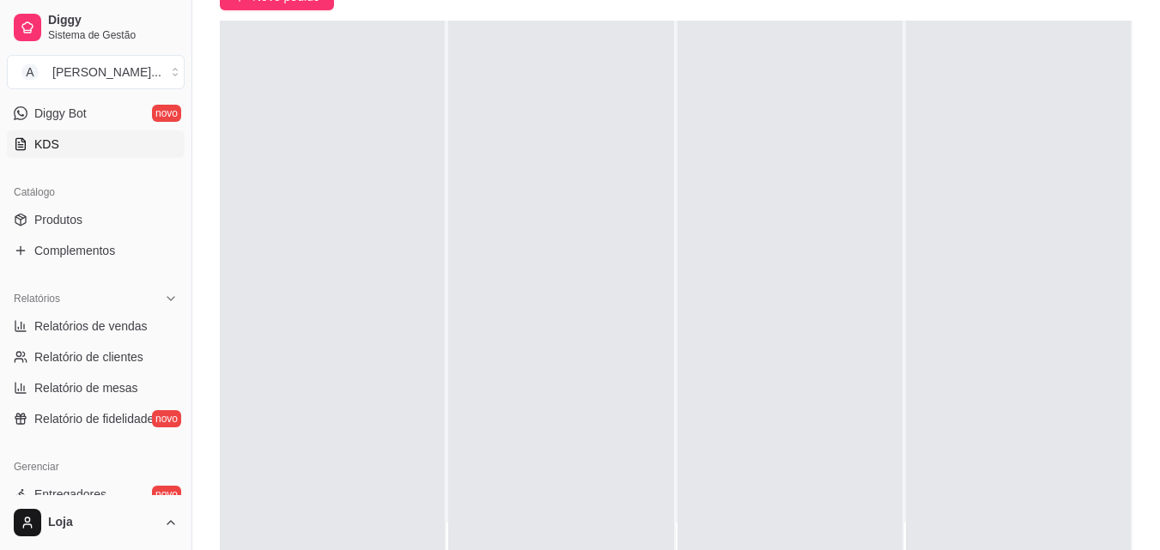
scroll to position [343, 0]
click at [111, 328] on span "Relatórios de vendas" at bounding box center [90, 325] width 113 height 17
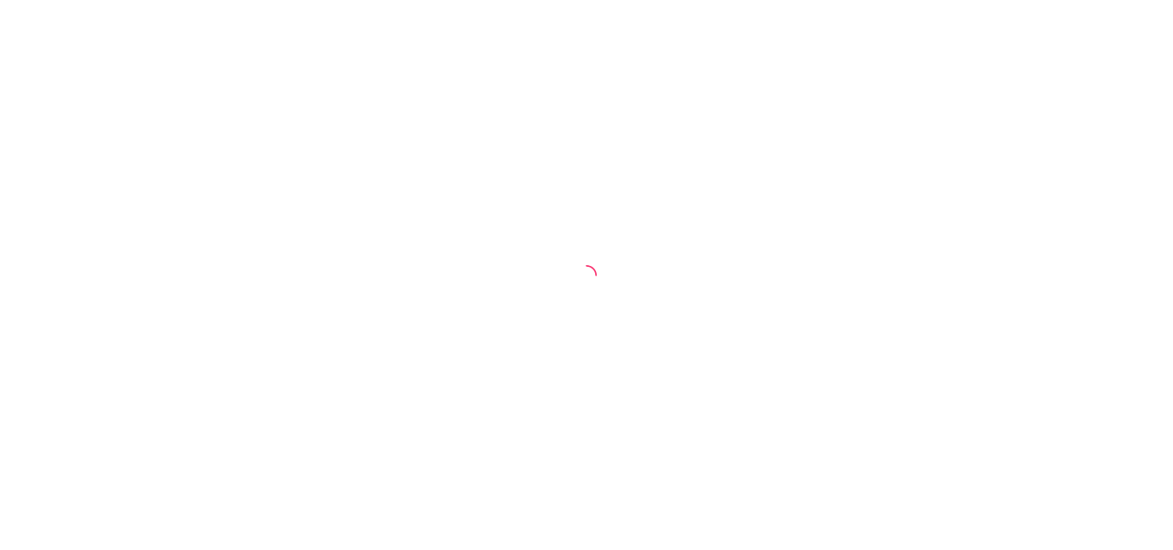
select select "ALL"
select select "0"
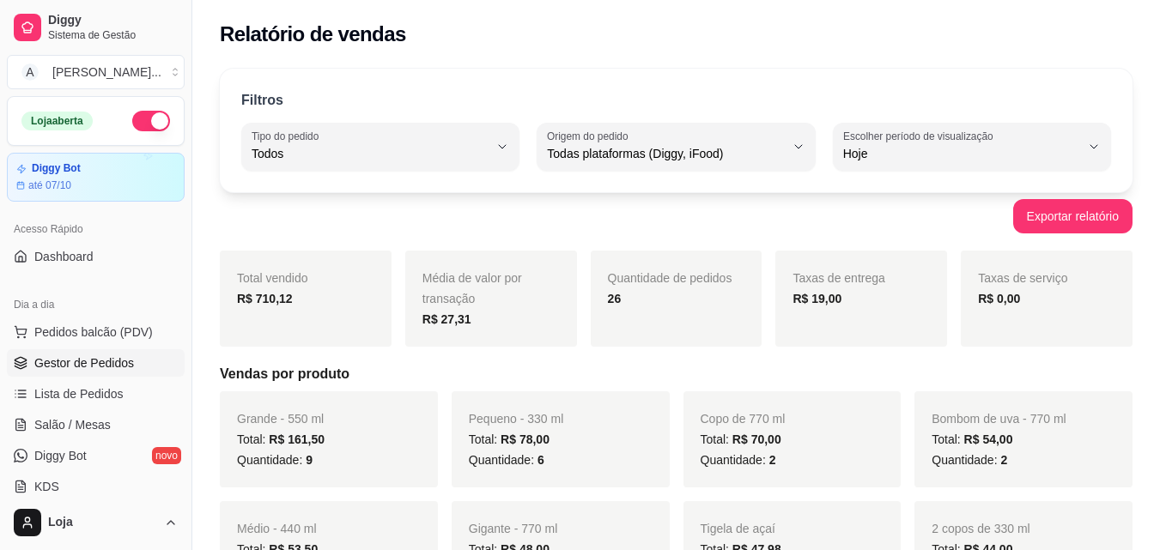
click at [92, 352] on link "Gestor de Pedidos" at bounding box center [96, 362] width 178 height 27
